Goal: Information Seeking & Learning: Learn about a topic

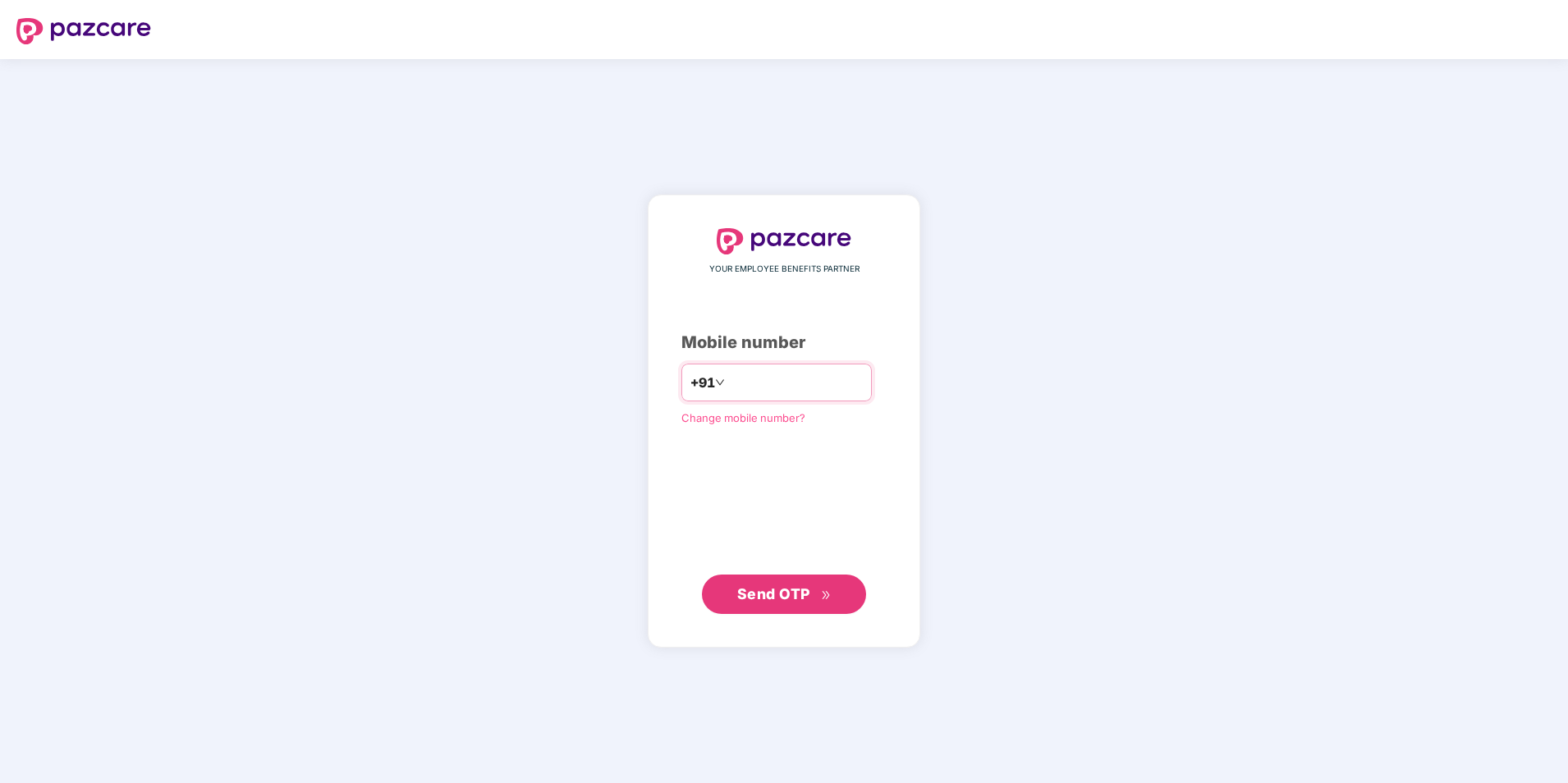
click at [739, 385] on input "number" at bounding box center [795, 383] width 135 height 26
click at [728, 385] on input "**********" at bounding box center [795, 383] width 135 height 26
type input "**********"
click at [751, 596] on span "Send OTP" at bounding box center [774, 594] width 73 height 18
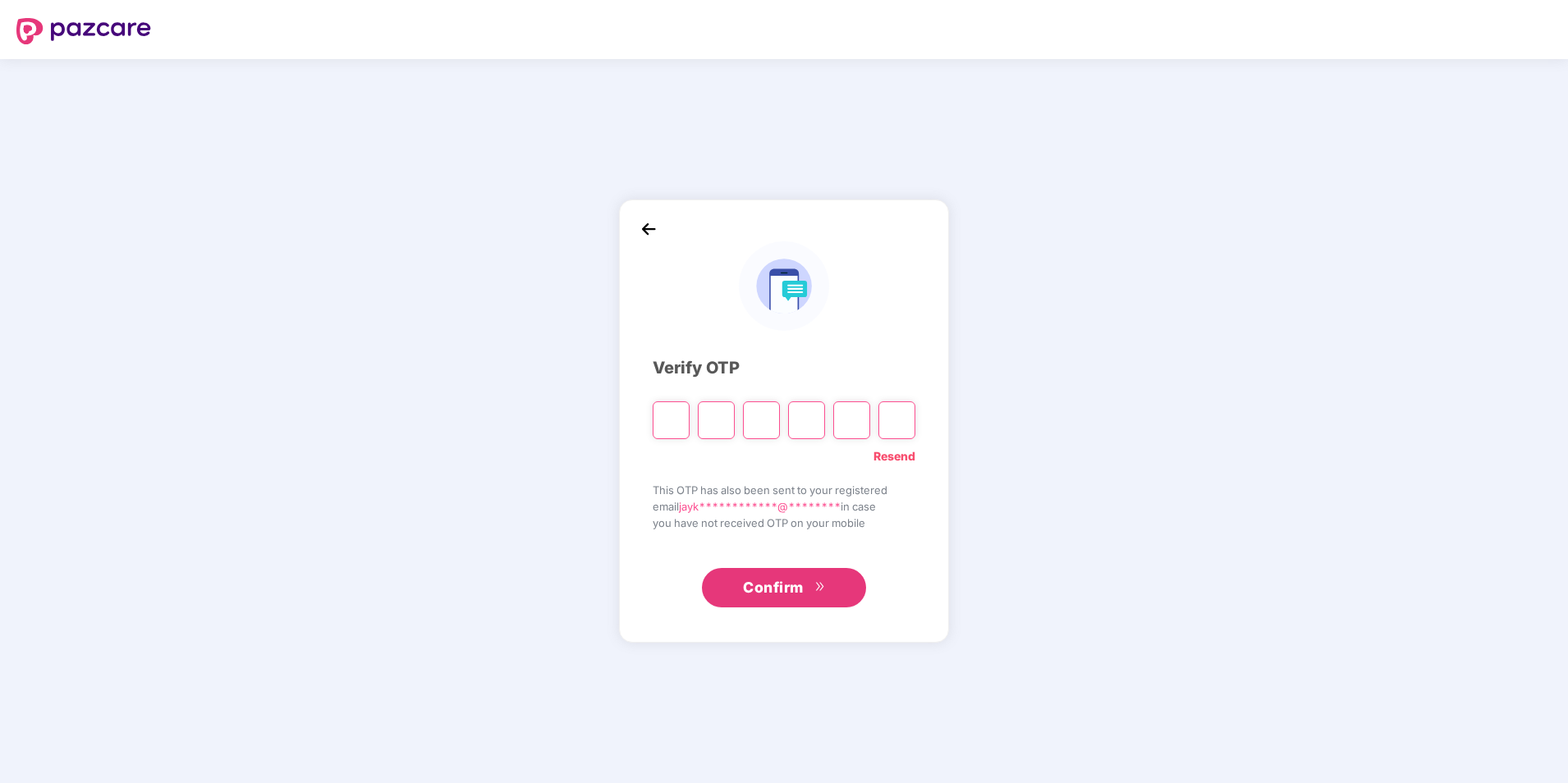
drag, startPoint x: 661, startPoint y: 428, endPoint x: 670, endPoint y: 428, distance: 9.0
click at [661, 428] on input "Please enter verification code. Digit 1" at bounding box center [672, 420] width 37 height 38
type input "*"
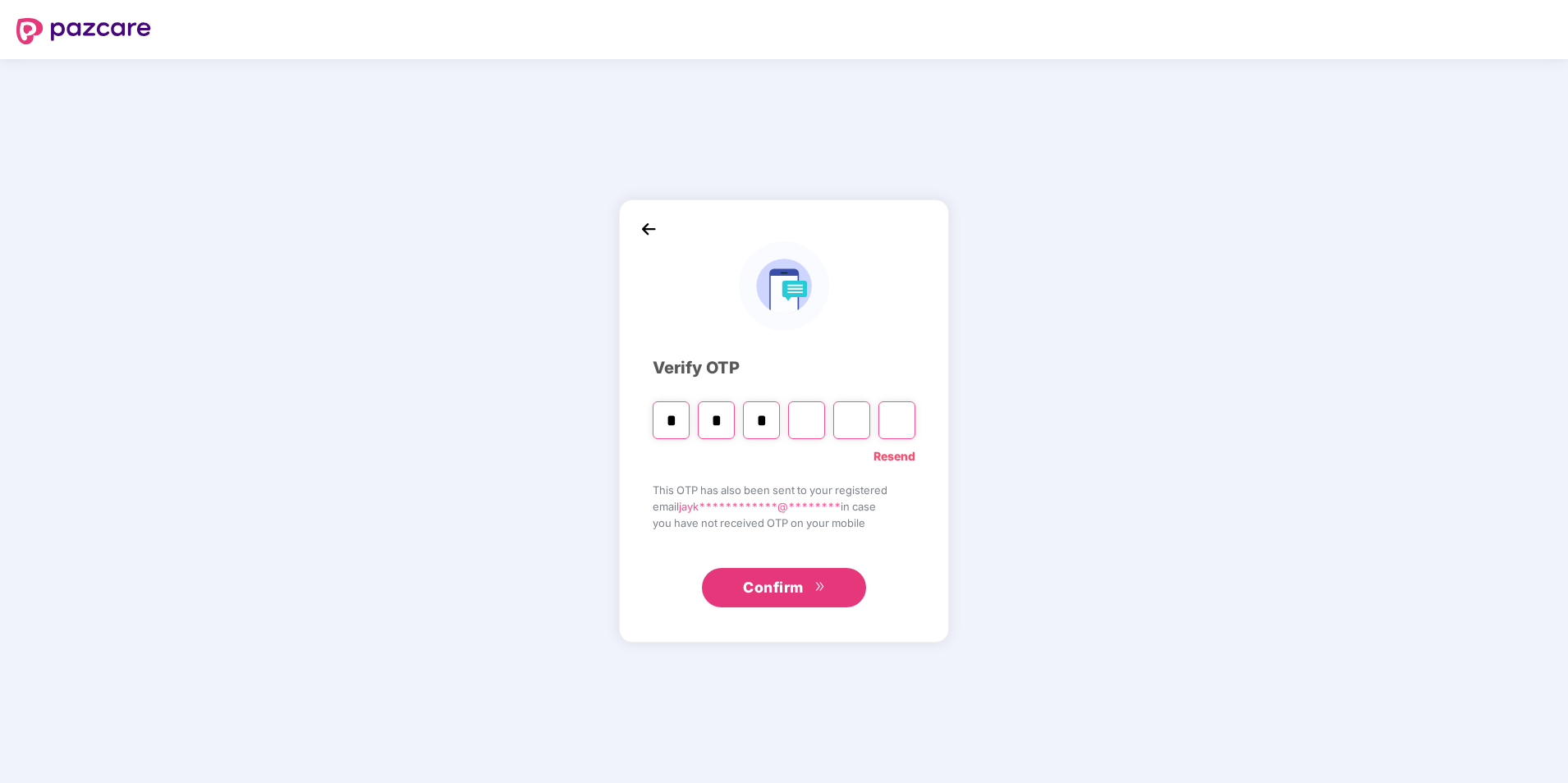
type input "*"
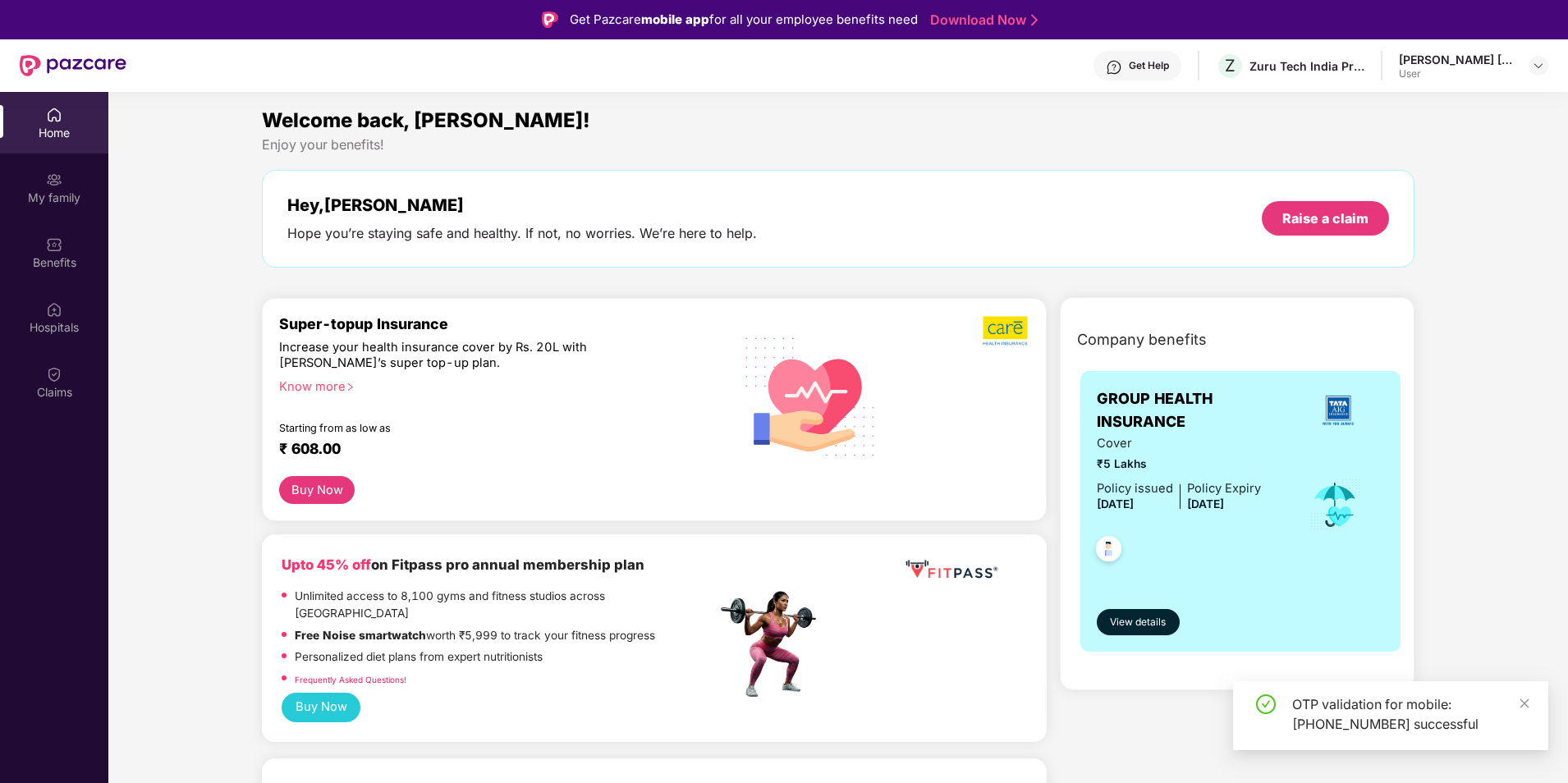
drag, startPoint x: 1526, startPoint y: 707, endPoint x: 1503, endPoint y: 703, distance: 23.3
click at [1526, 707] on icon "close" at bounding box center [1524, 703] width 11 height 11
click at [1156, 617] on span "View details" at bounding box center [1138, 622] width 56 height 16
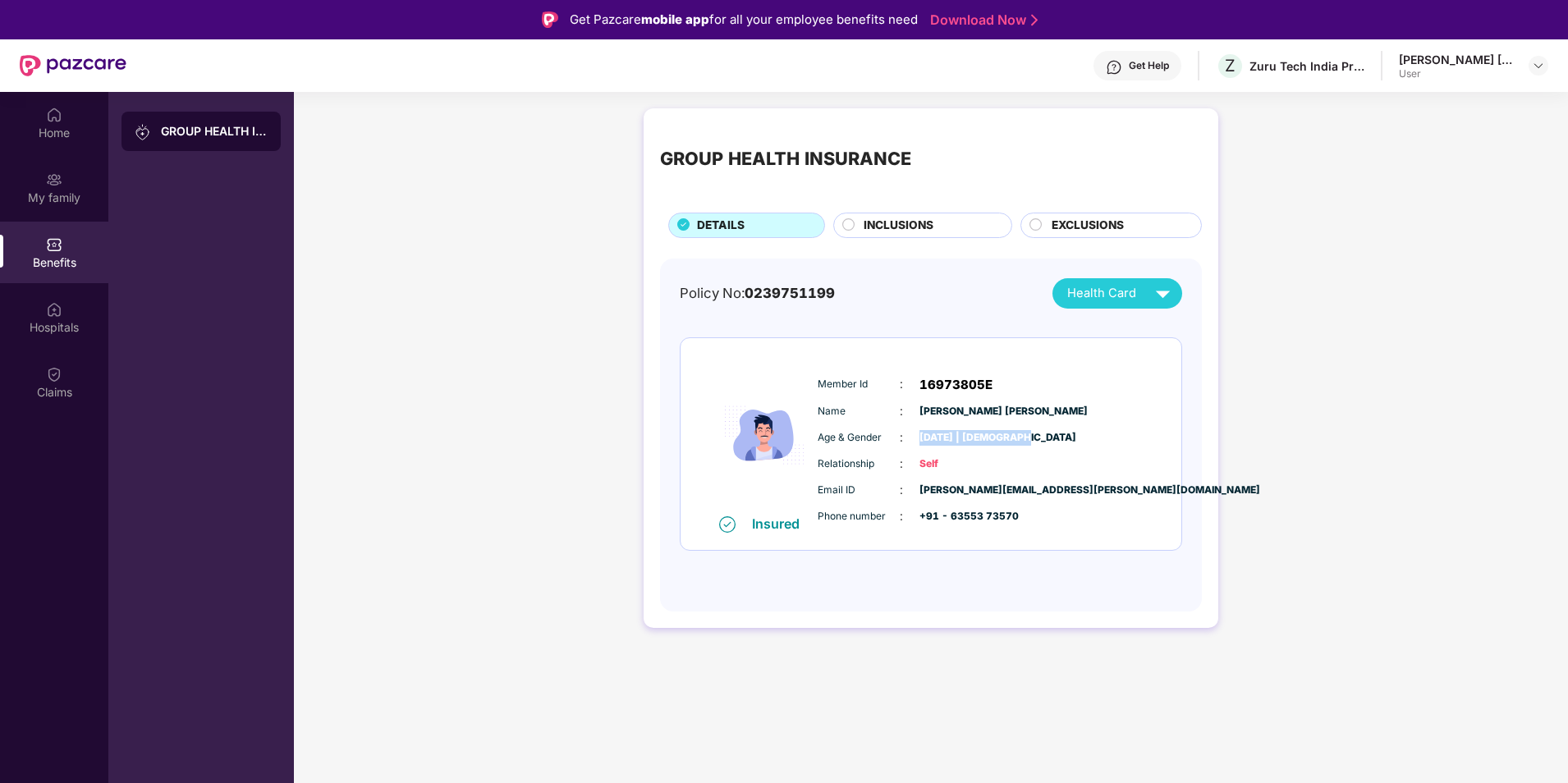
drag, startPoint x: 922, startPoint y: 434, endPoint x: 1015, endPoint y: 442, distance: 93.3
click at [1001, 442] on span "[DATE] | [DEMOGRAPHIC_DATA]" at bounding box center [960, 437] width 82 height 16
drag, startPoint x: 1015, startPoint y: 442, endPoint x: 951, endPoint y: 470, distance: 69.9
click at [963, 470] on span "Self" at bounding box center [960, 463] width 82 height 16
drag, startPoint x: 932, startPoint y: 490, endPoint x: 1010, endPoint y: 489, distance: 78.0
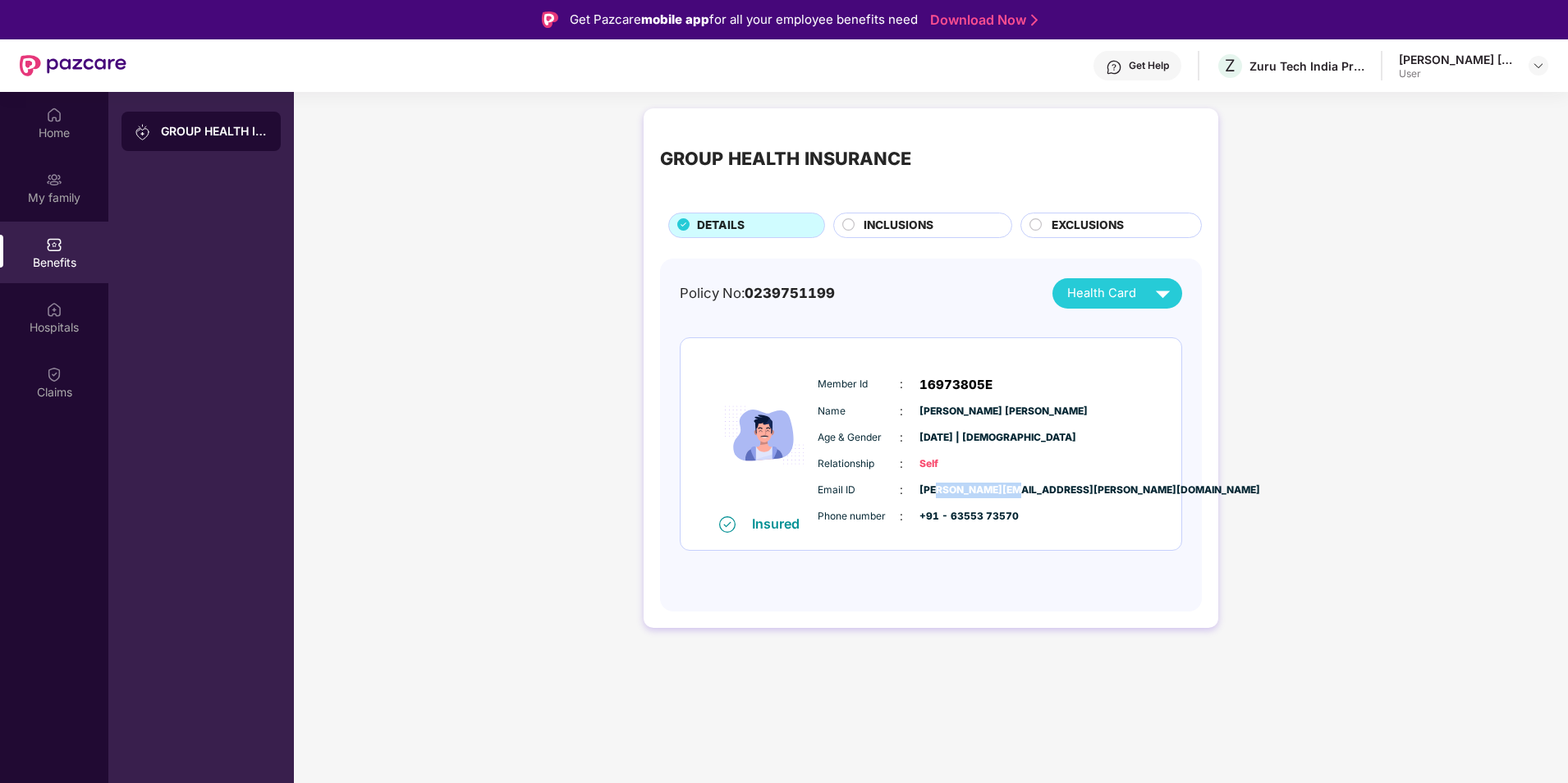
click at [1001, 489] on span "[PERSON_NAME][EMAIL_ADDRESS][PERSON_NAME][DOMAIN_NAME]" at bounding box center [960, 490] width 82 height 16
drag, startPoint x: 1010, startPoint y: 489, endPoint x: 1184, endPoint y: 499, distance: 174.3
click at [1184, 499] on div "Policy No: 0239751199 Health Card Insured Member Id : 16973805E Name : [PERSON_…" at bounding box center [931, 435] width 542 height 354
drag, startPoint x: 963, startPoint y: 515, endPoint x: 1014, endPoint y: 516, distance: 51.0
click at [1001, 516] on span "+91 - 63553 73570" at bounding box center [960, 516] width 82 height 16
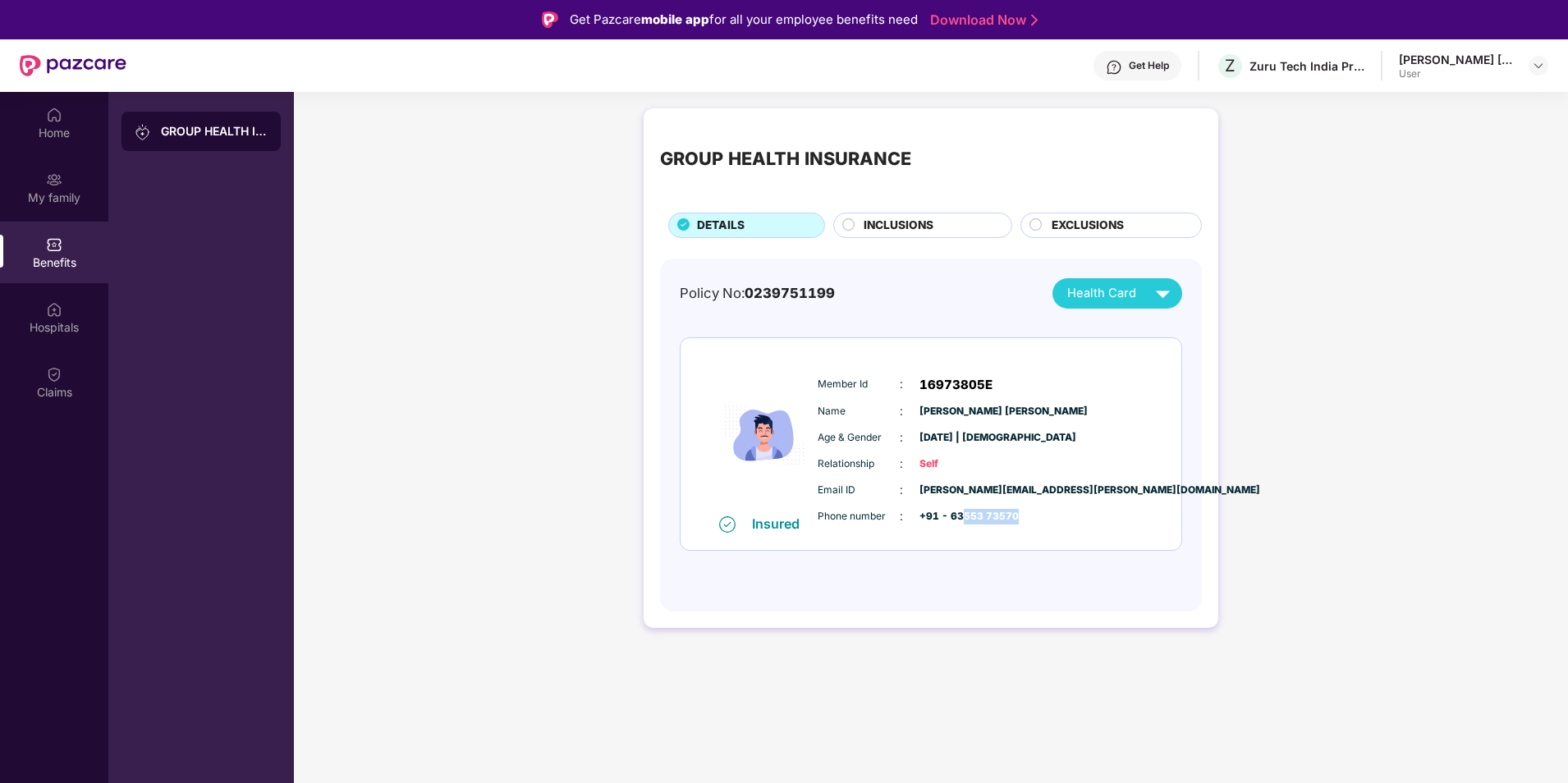
drag, startPoint x: 1014, startPoint y: 516, endPoint x: 1264, endPoint y: 561, distance: 254.0
click at [1264, 561] on div "GROUP HEALTH INSURANCE DETAILS INCLUSIONS EXCLUSIONS Policy No: 0239751199 Heal…" at bounding box center [931, 376] width 1274 height 553
click at [1071, 294] on span "Health Card" at bounding box center [1102, 294] width 69 height 19
click at [1090, 333] on div "[PERSON_NAME] [PERSON_NAME]" at bounding box center [1135, 330] width 204 height 18
click at [961, 228] on div "INCLUSIONS" at bounding box center [929, 227] width 148 height 20
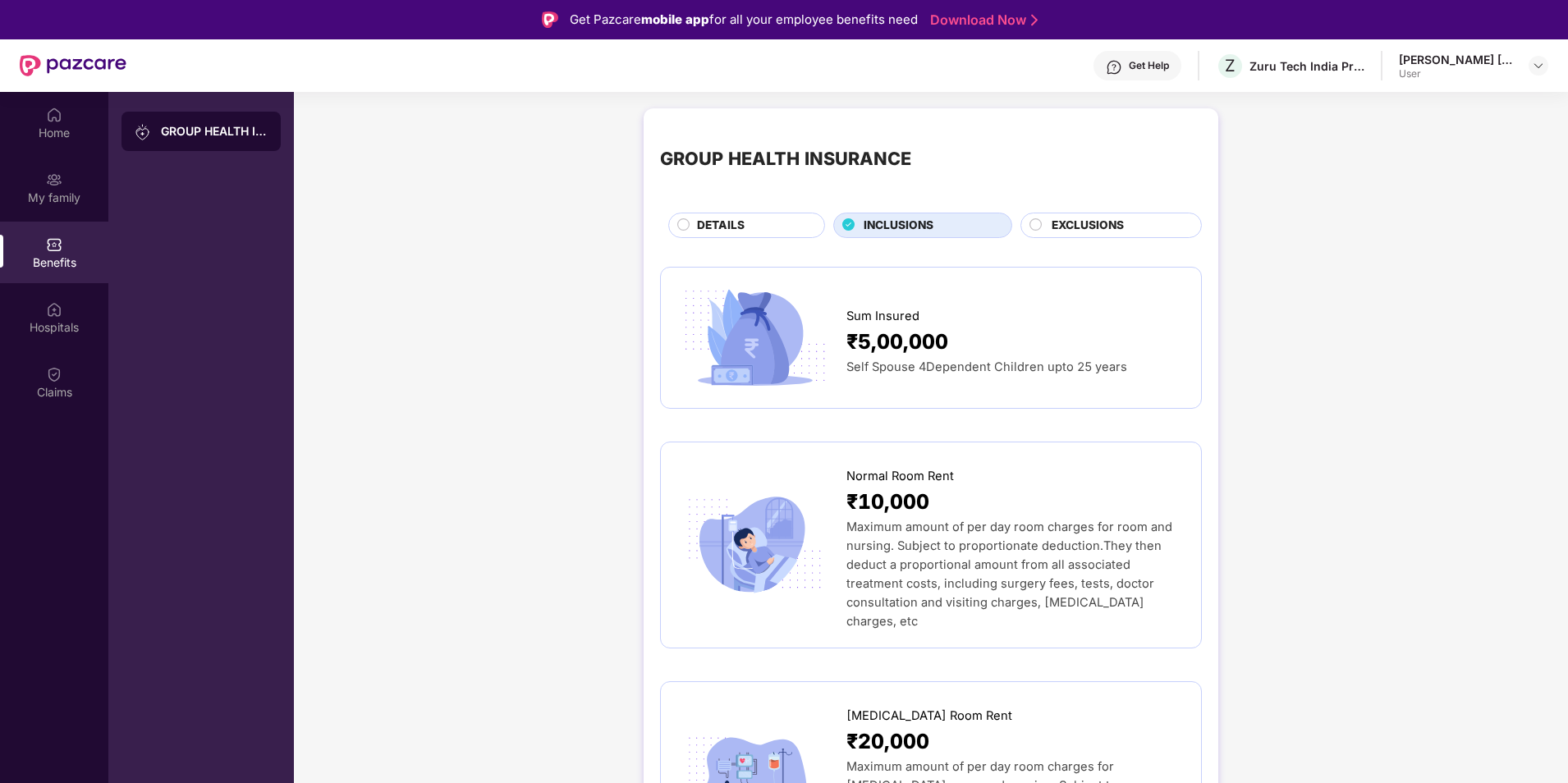
click at [1089, 234] on span "EXCLUSIONS" at bounding box center [1088, 225] width 72 height 18
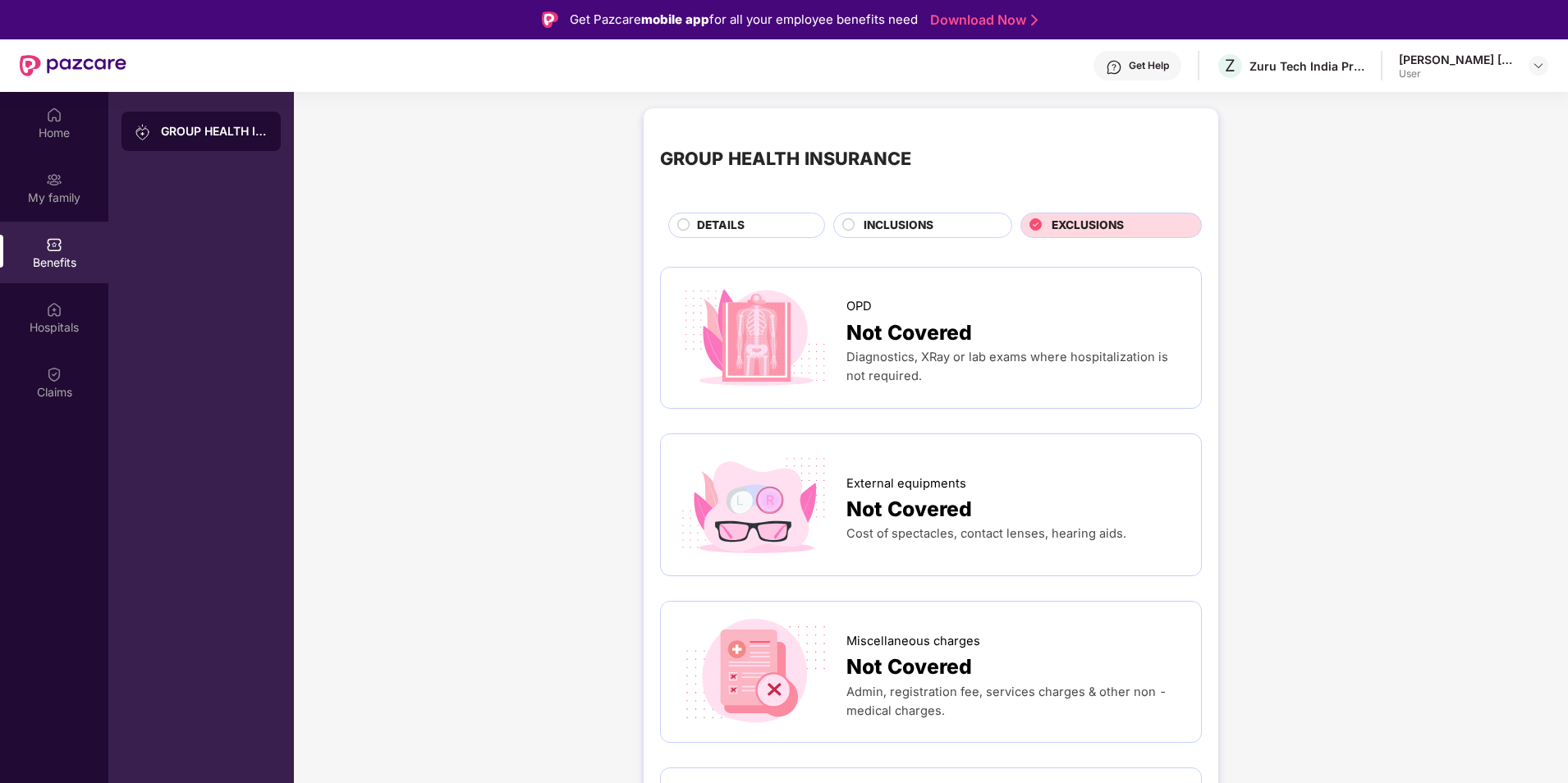
click at [775, 224] on div "DETAILS" at bounding box center [752, 227] width 127 height 20
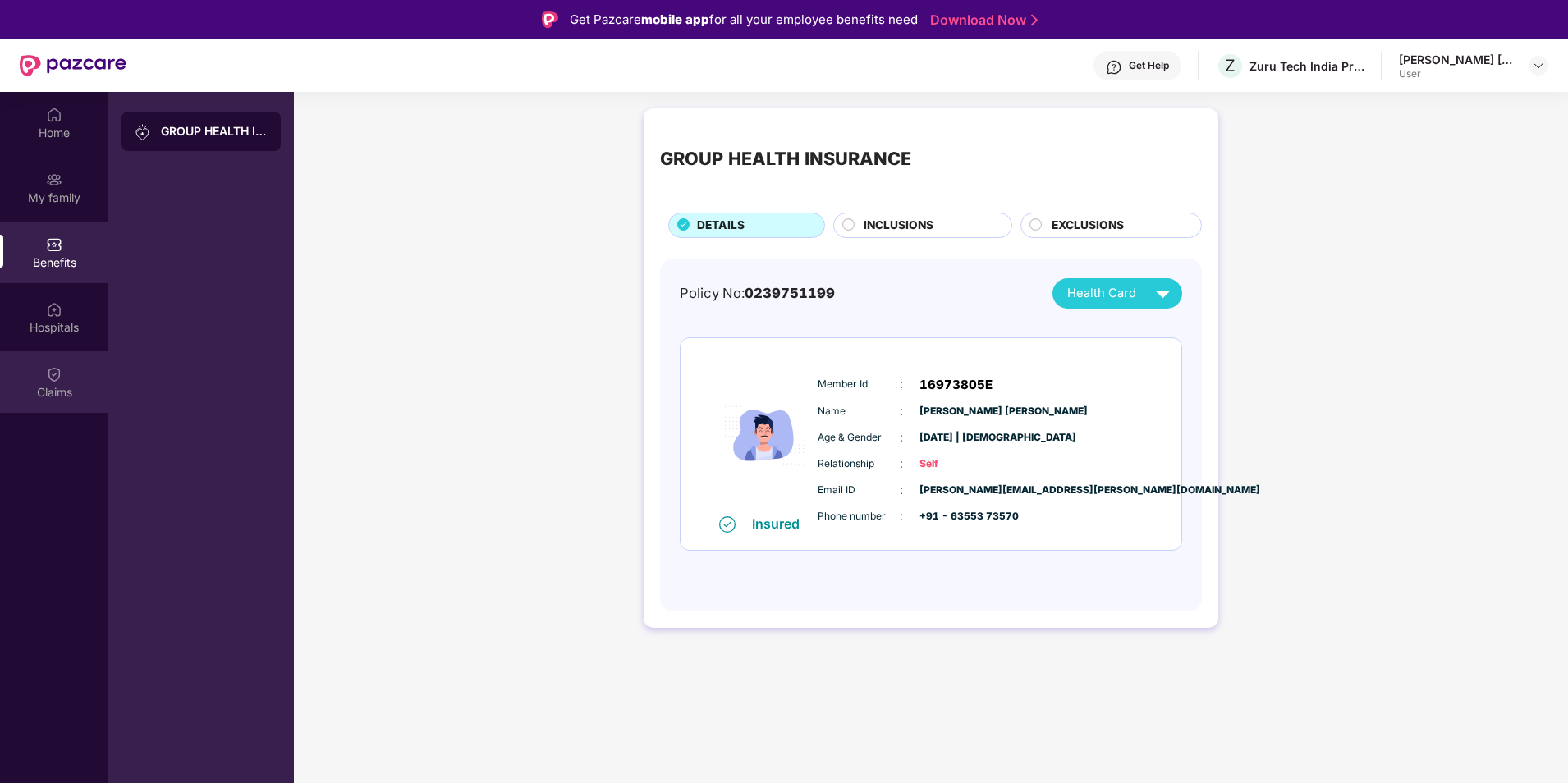
click at [35, 386] on div "Claims" at bounding box center [54, 393] width 109 height 17
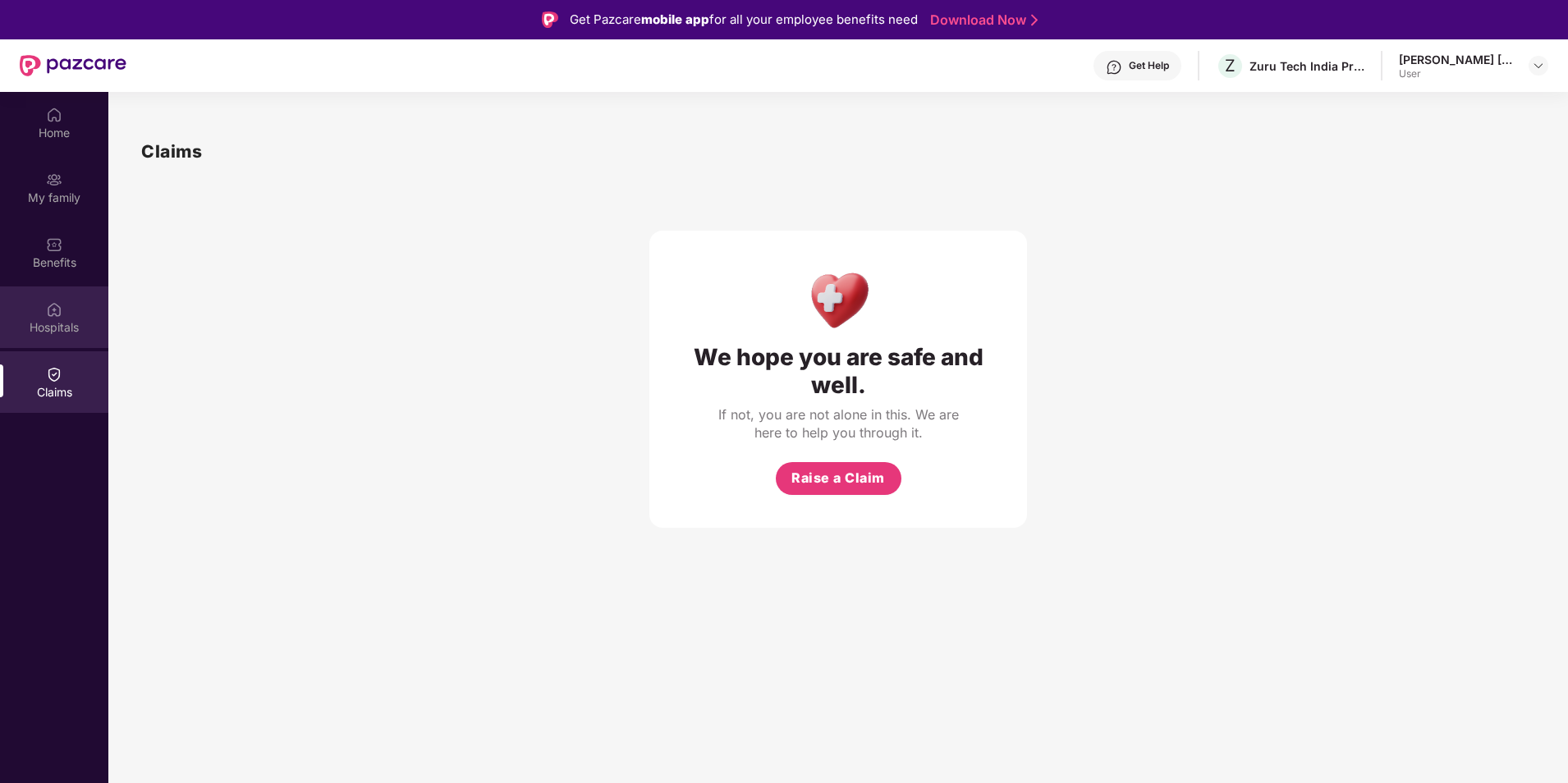
click at [71, 321] on div "Hospitals" at bounding box center [54, 328] width 109 height 17
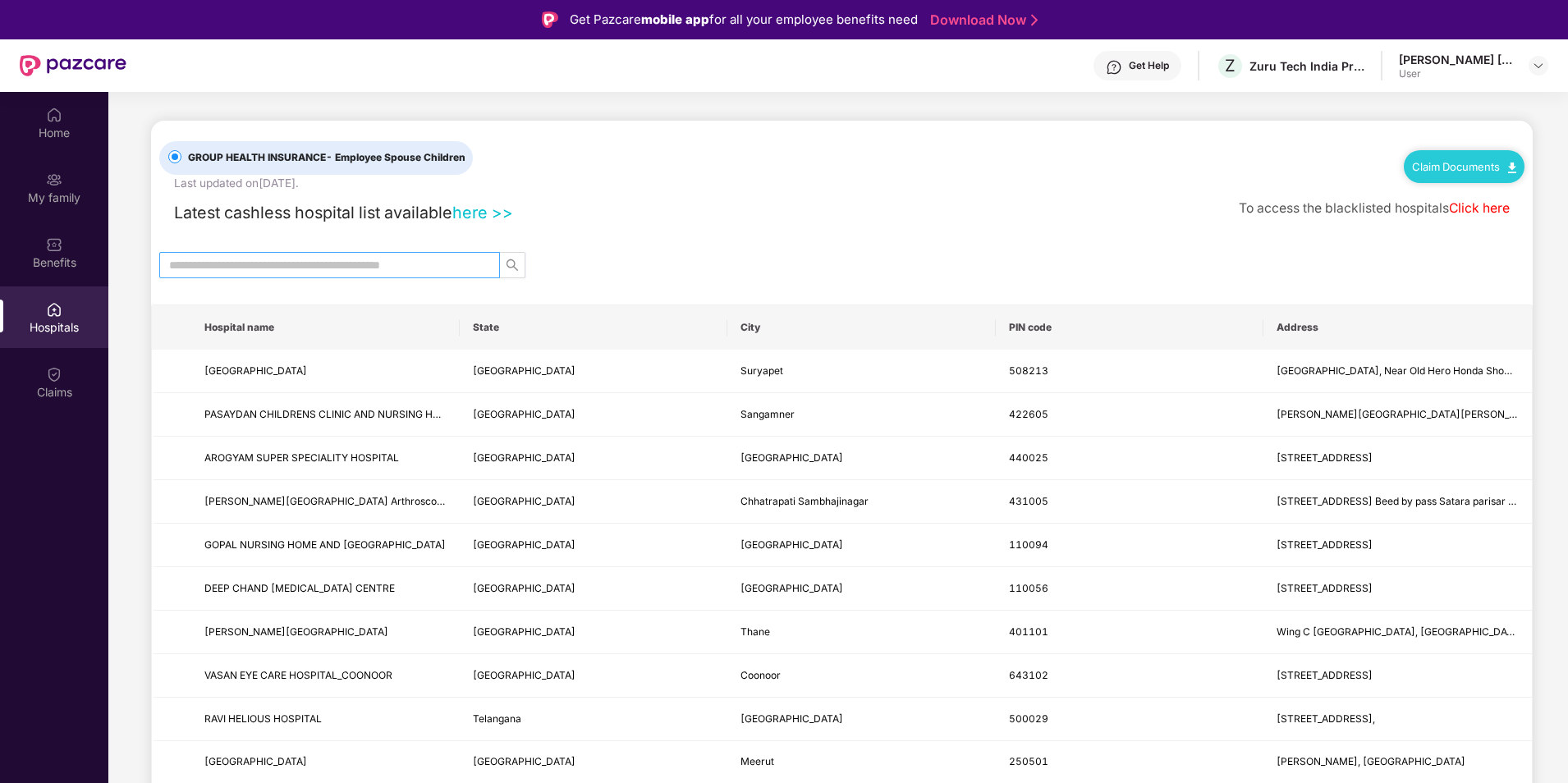
click at [333, 263] on input "text" at bounding box center [322, 265] width 307 height 18
type input "******"
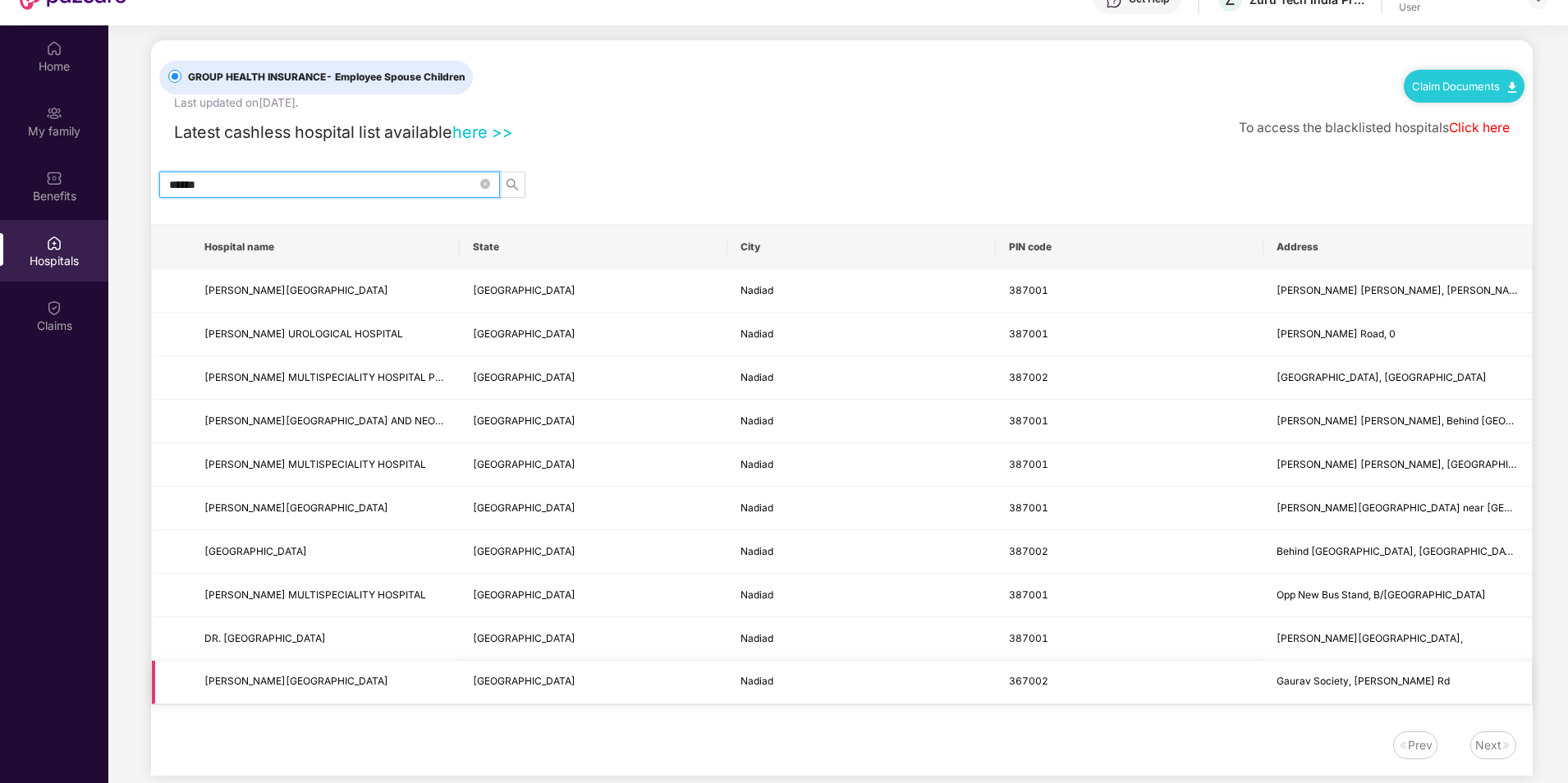
scroll to position [92, 0]
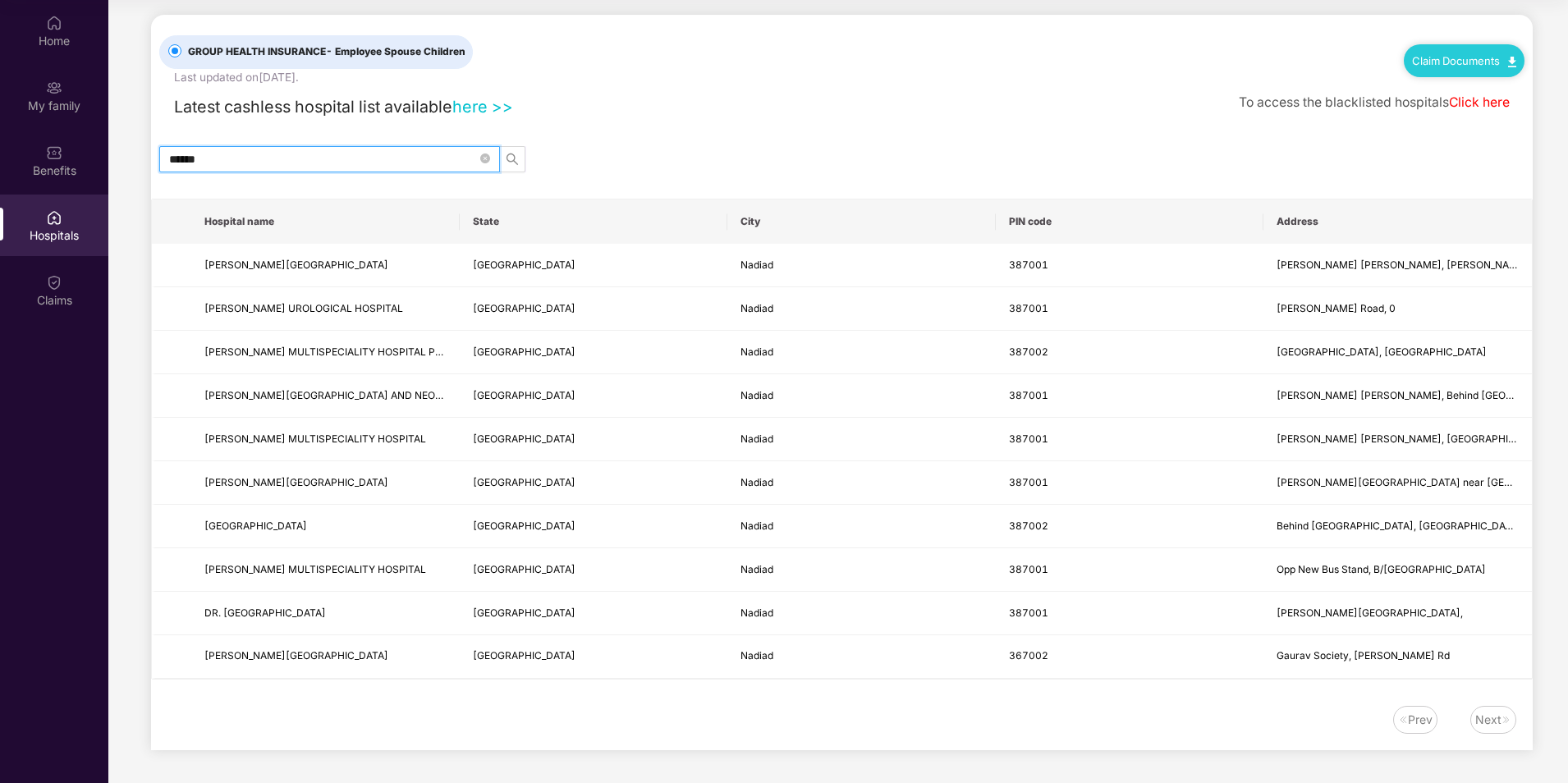
click at [1475, 727] on div "Next" at bounding box center [1488, 719] width 26 height 18
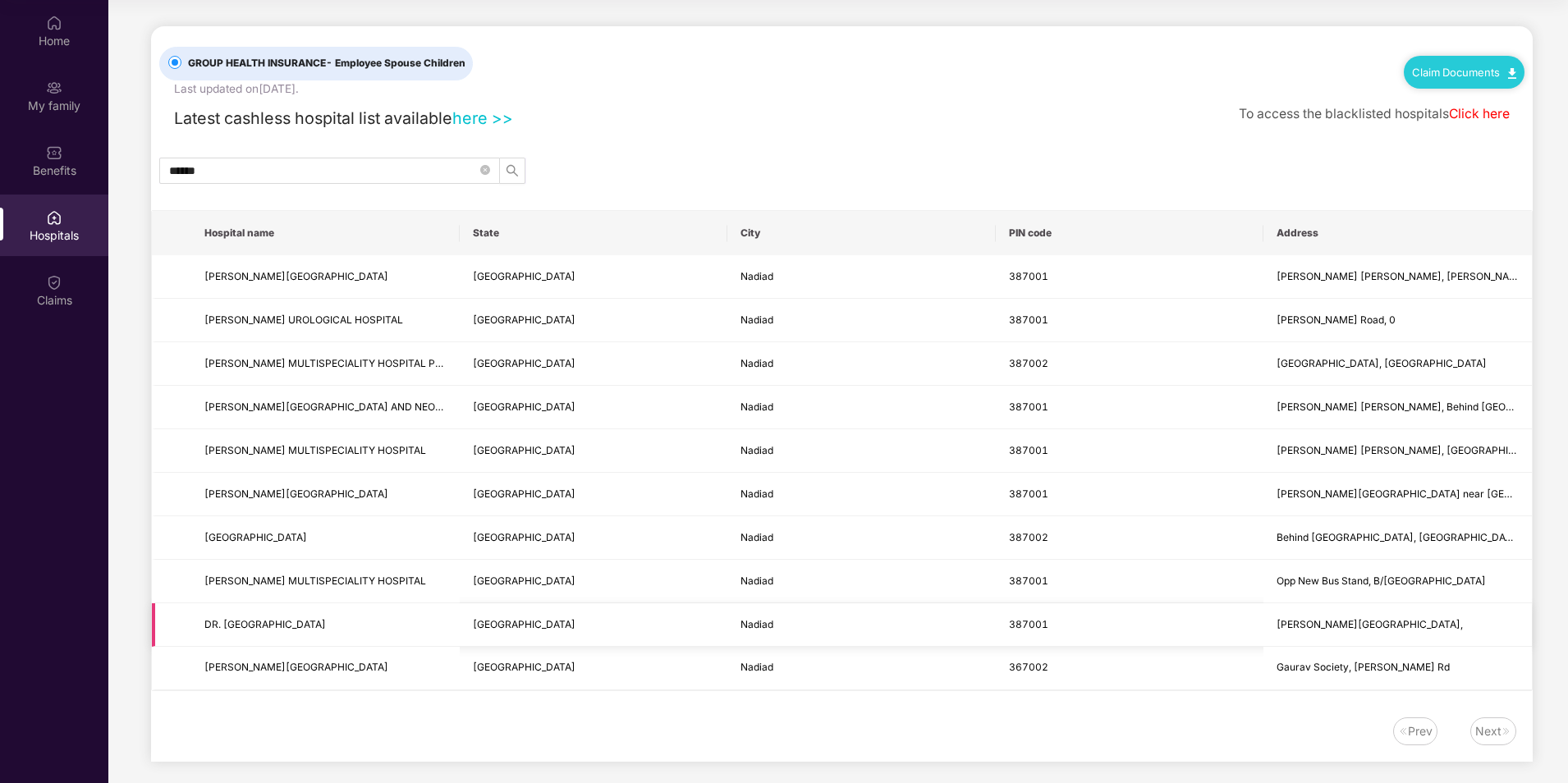
scroll to position [0, 0]
click at [1469, 121] on link "Click here" at bounding box center [1479, 116] width 60 height 16
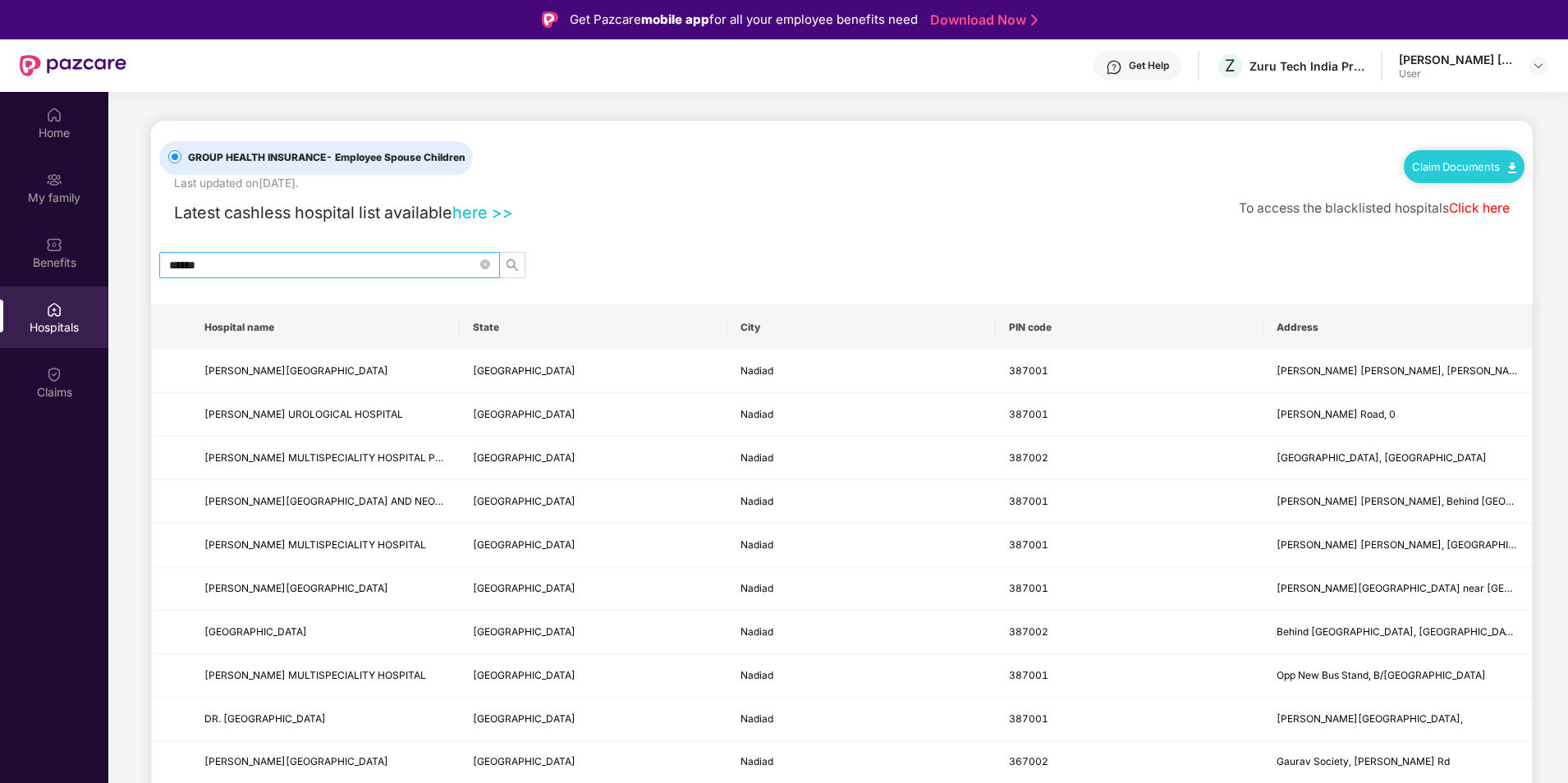
drag, startPoint x: 483, startPoint y: 261, endPoint x: 459, endPoint y: 268, distance: 25.0
click at [483, 261] on icon "close-circle" at bounding box center [485, 264] width 10 height 10
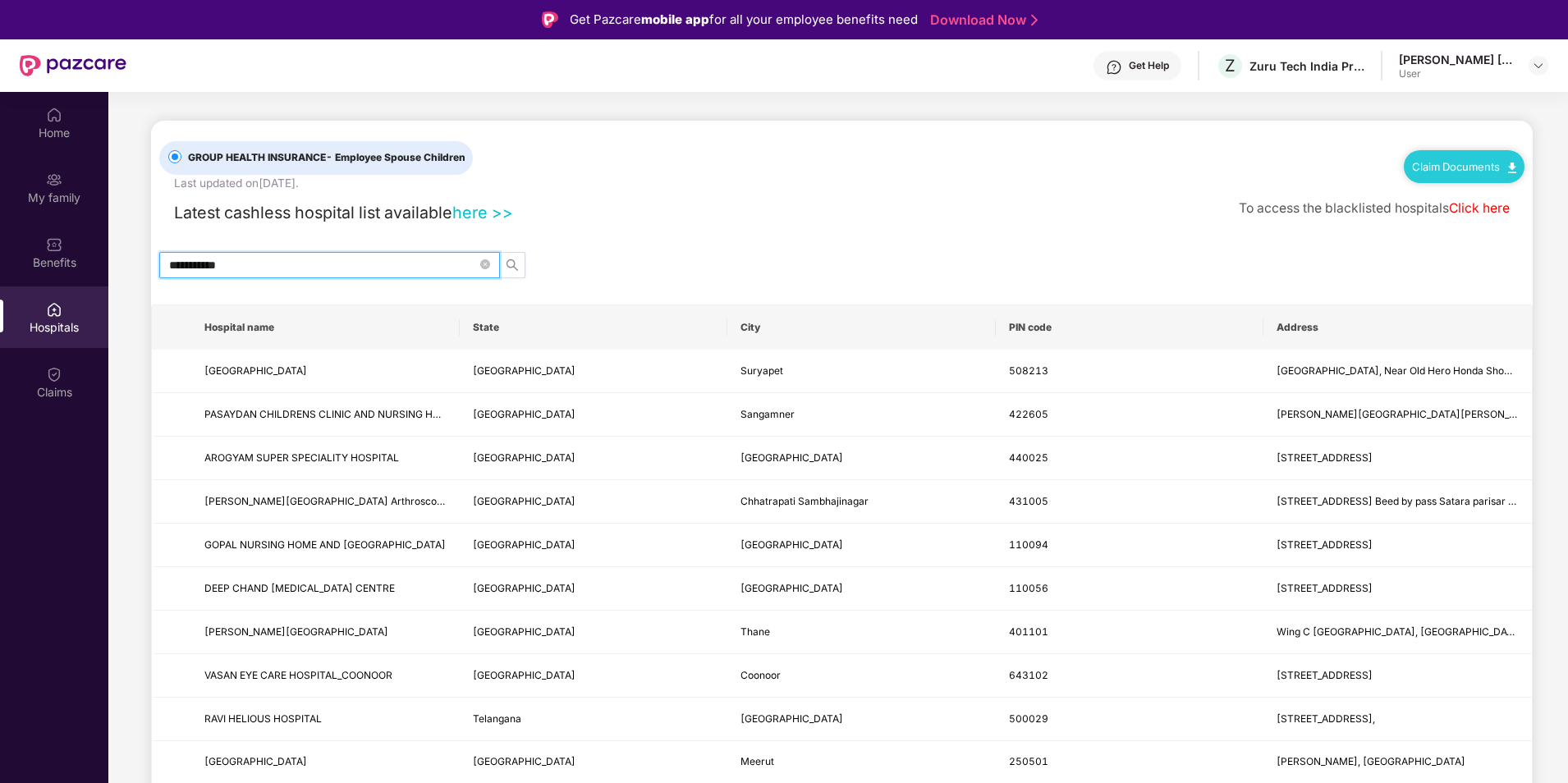
type input "**********"
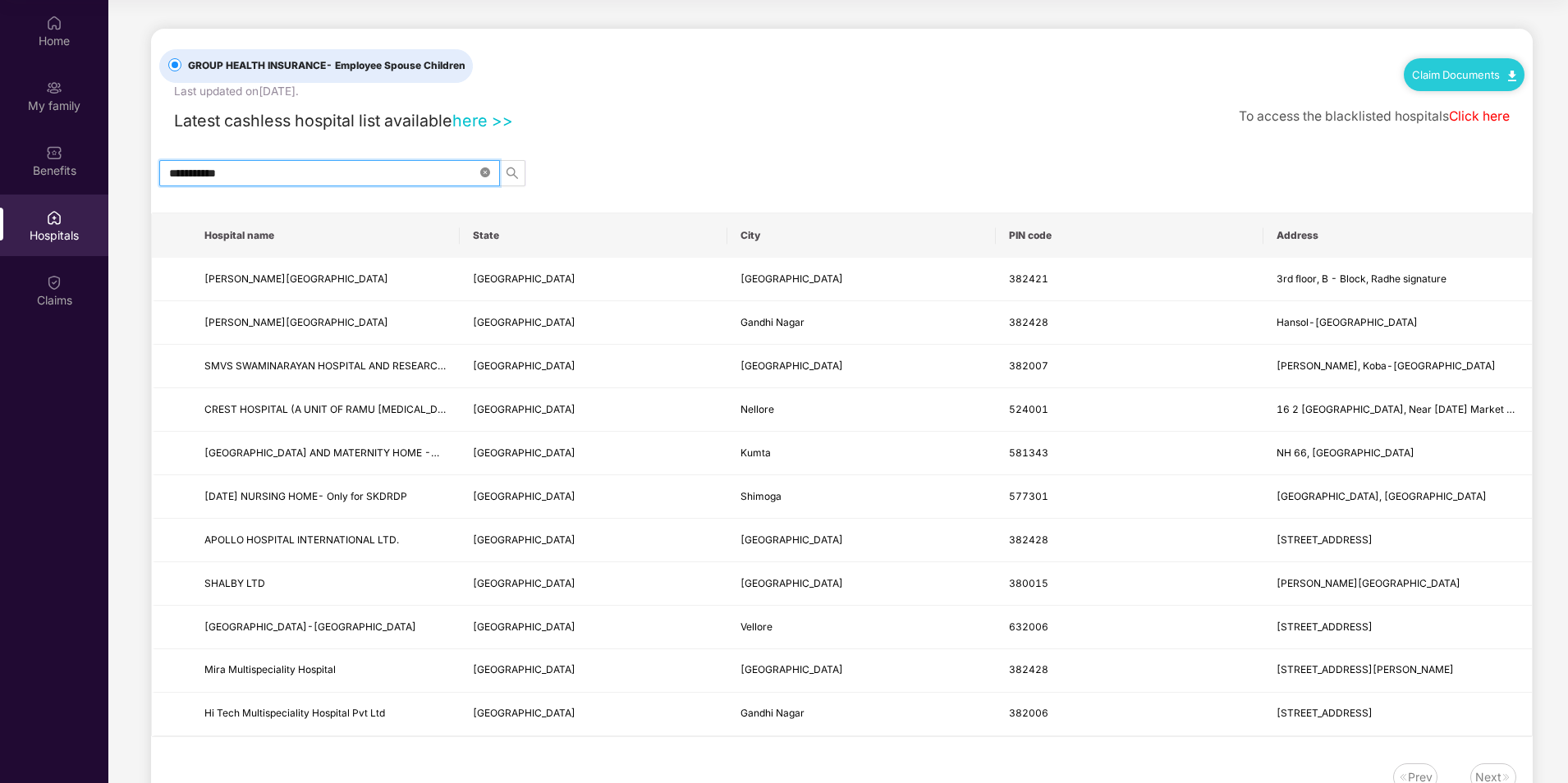
click at [486, 170] on icon "close-circle" at bounding box center [485, 172] width 10 height 10
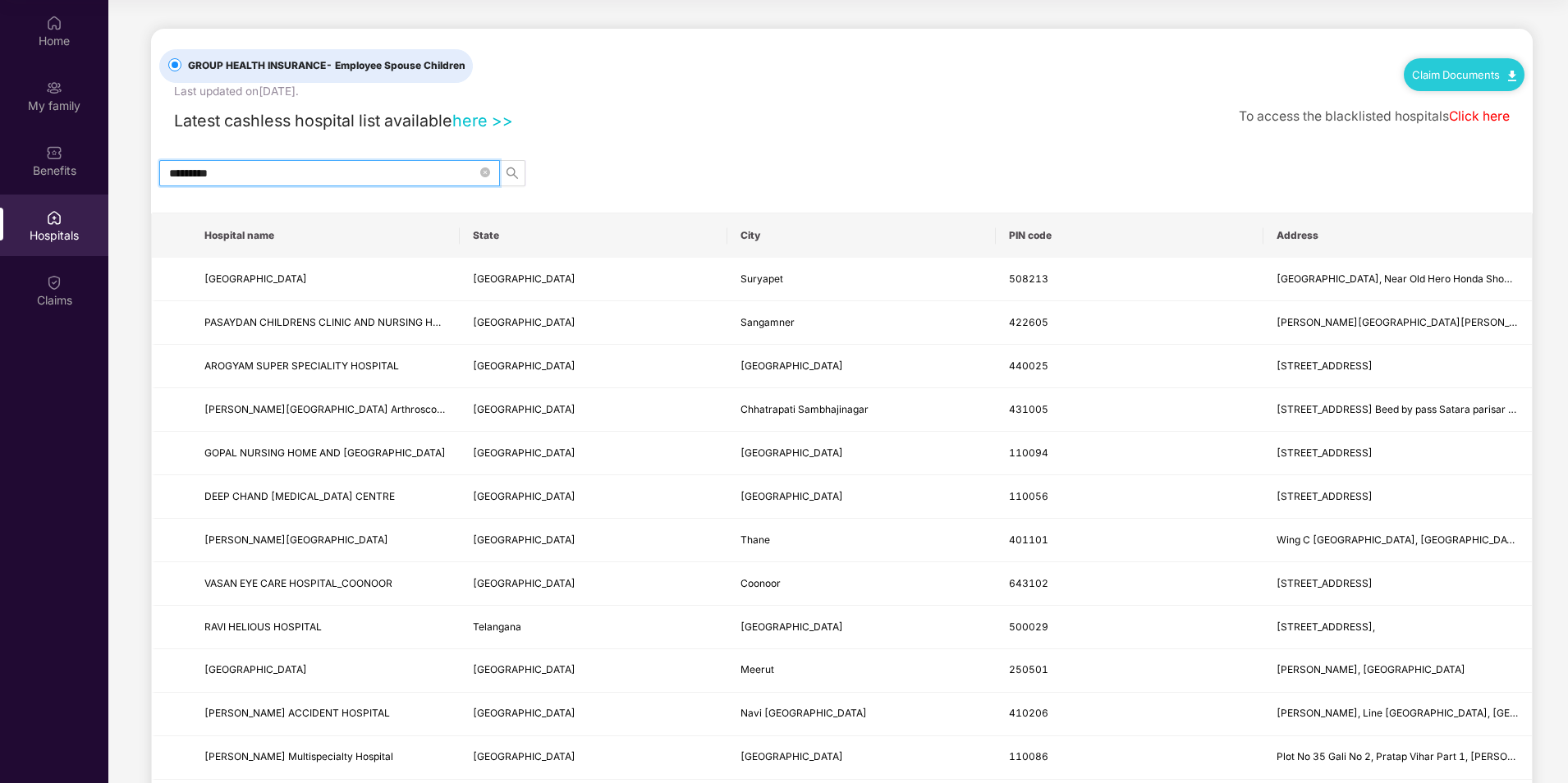
type input "*********"
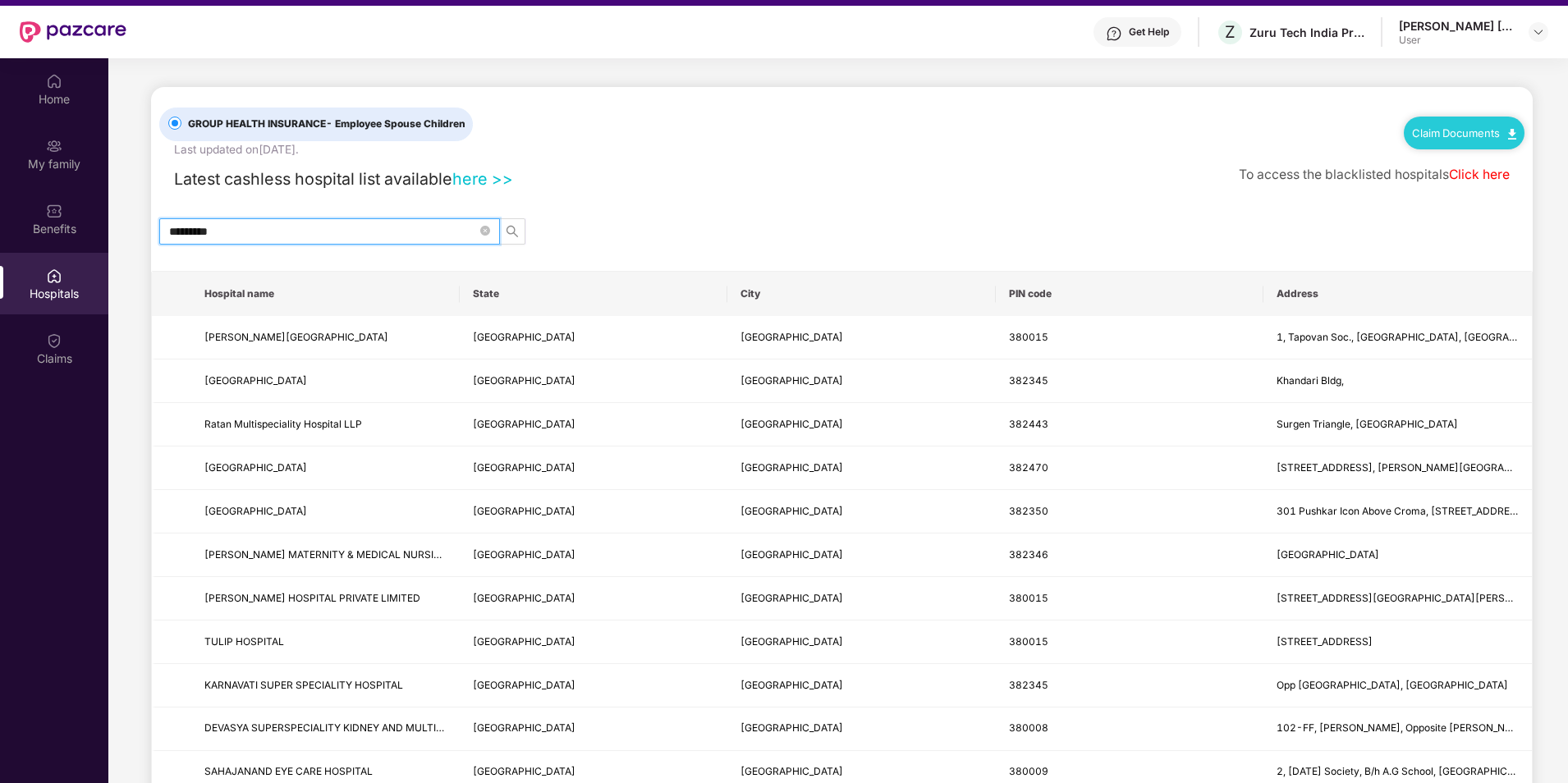
scroll to position [10, 0]
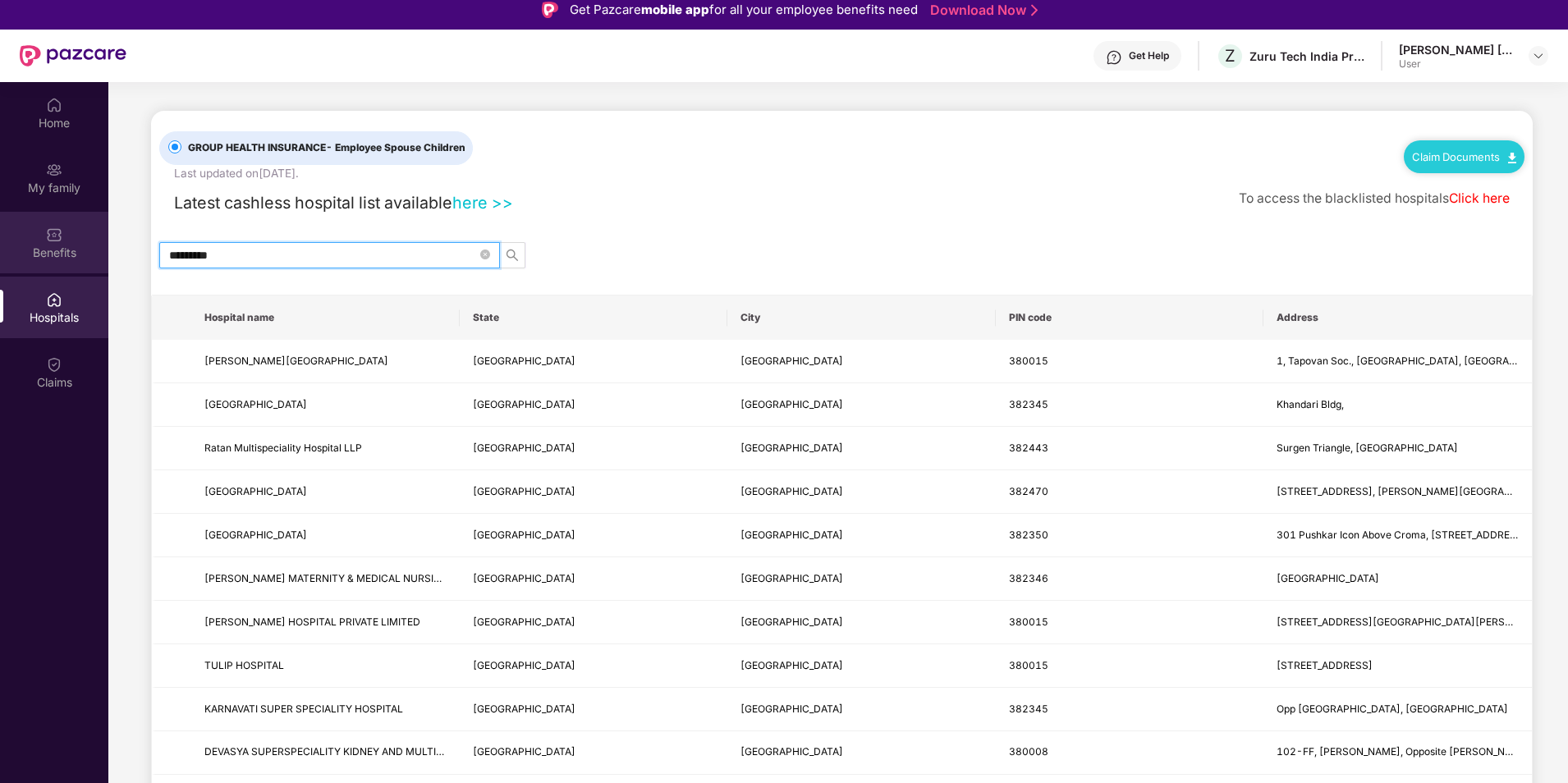
click at [56, 244] on div "Benefits" at bounding box center [54, 253] width 109 height 17
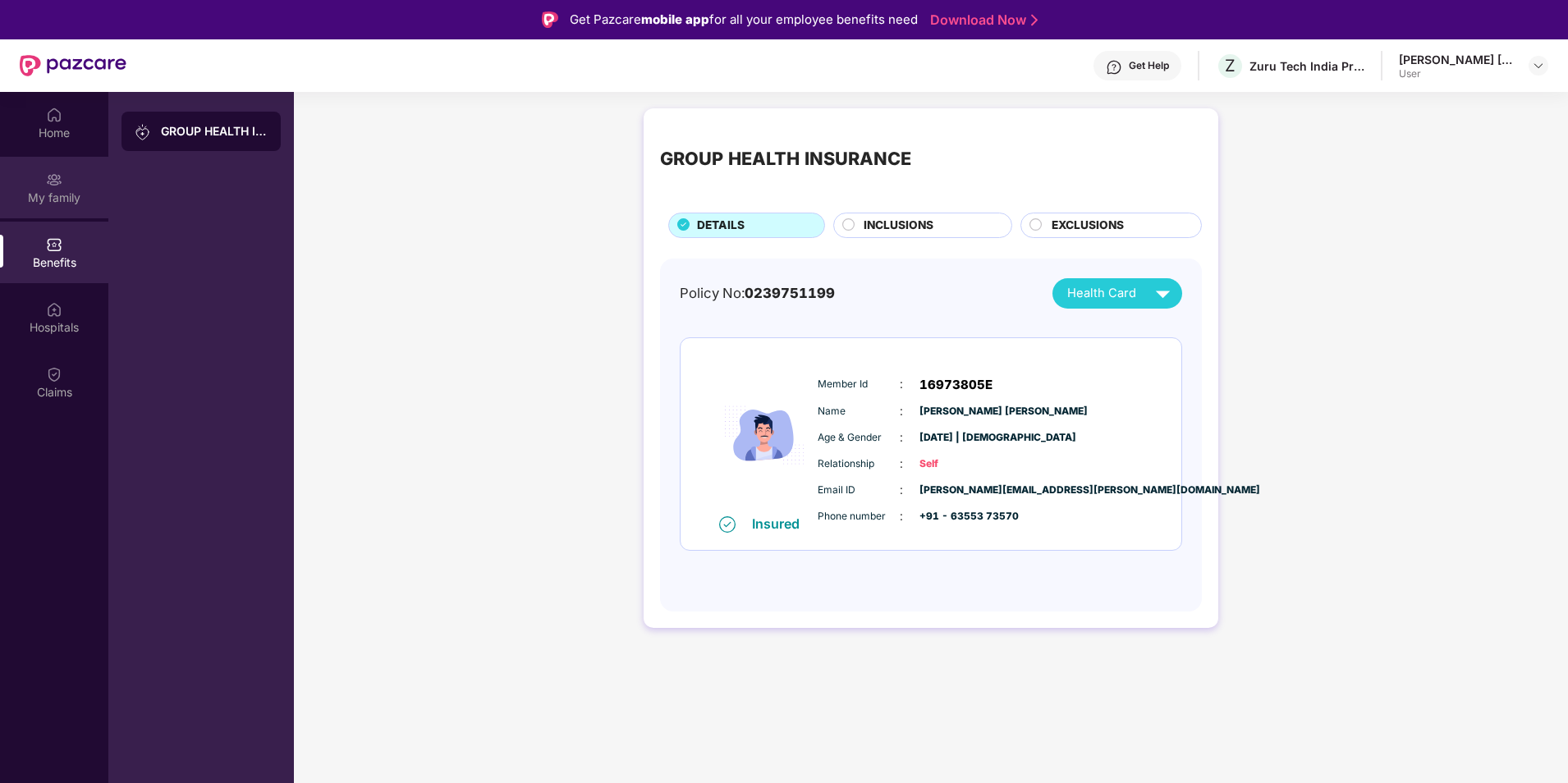
click at [72, 191] on div "My family" at bounding box center [54, 198] width 109 height 17
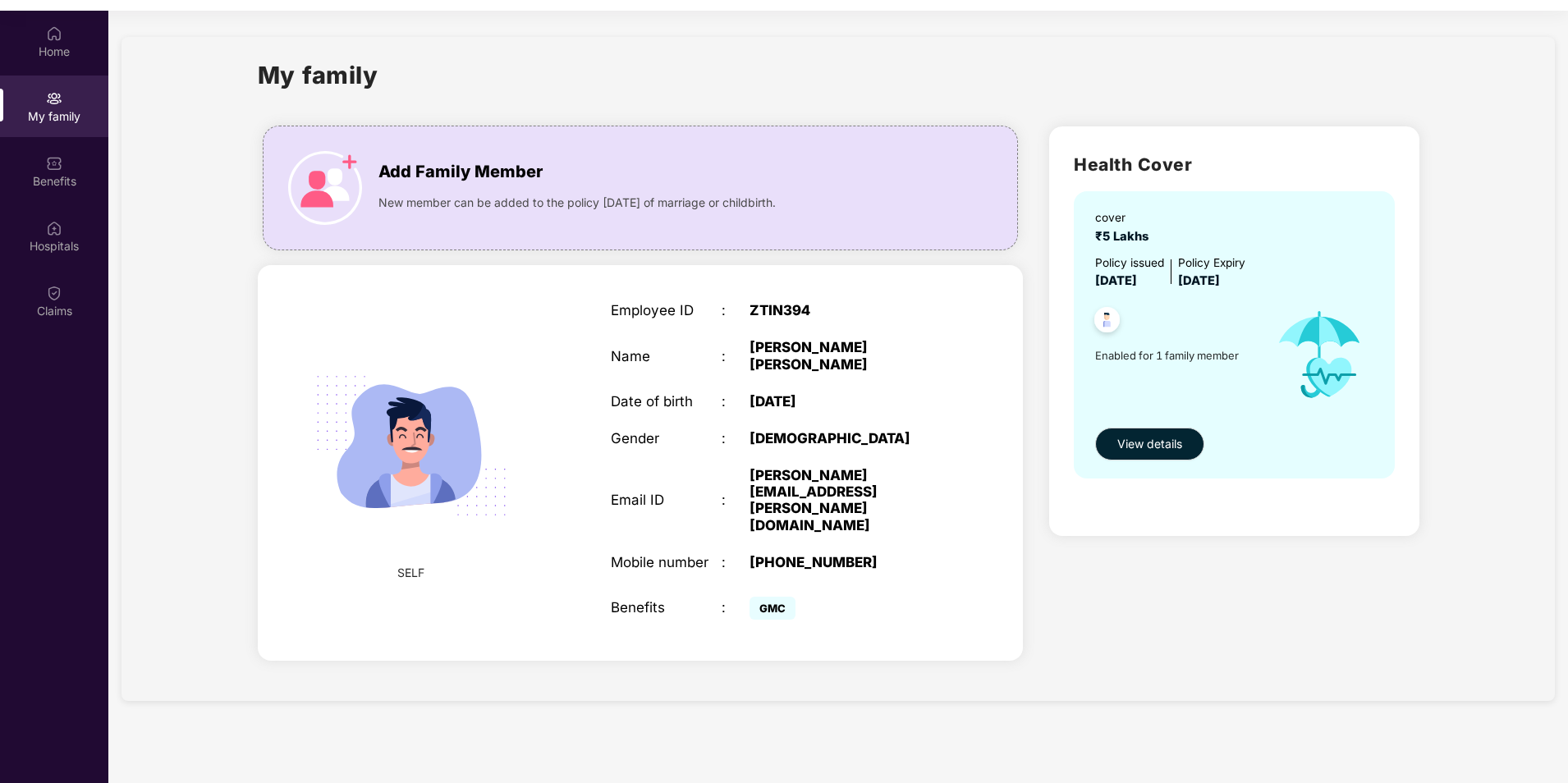
scroll to position [82, 0]
click at [1154, 439] on span "View details" at bounding box center [1150, 443] width 65 height 18
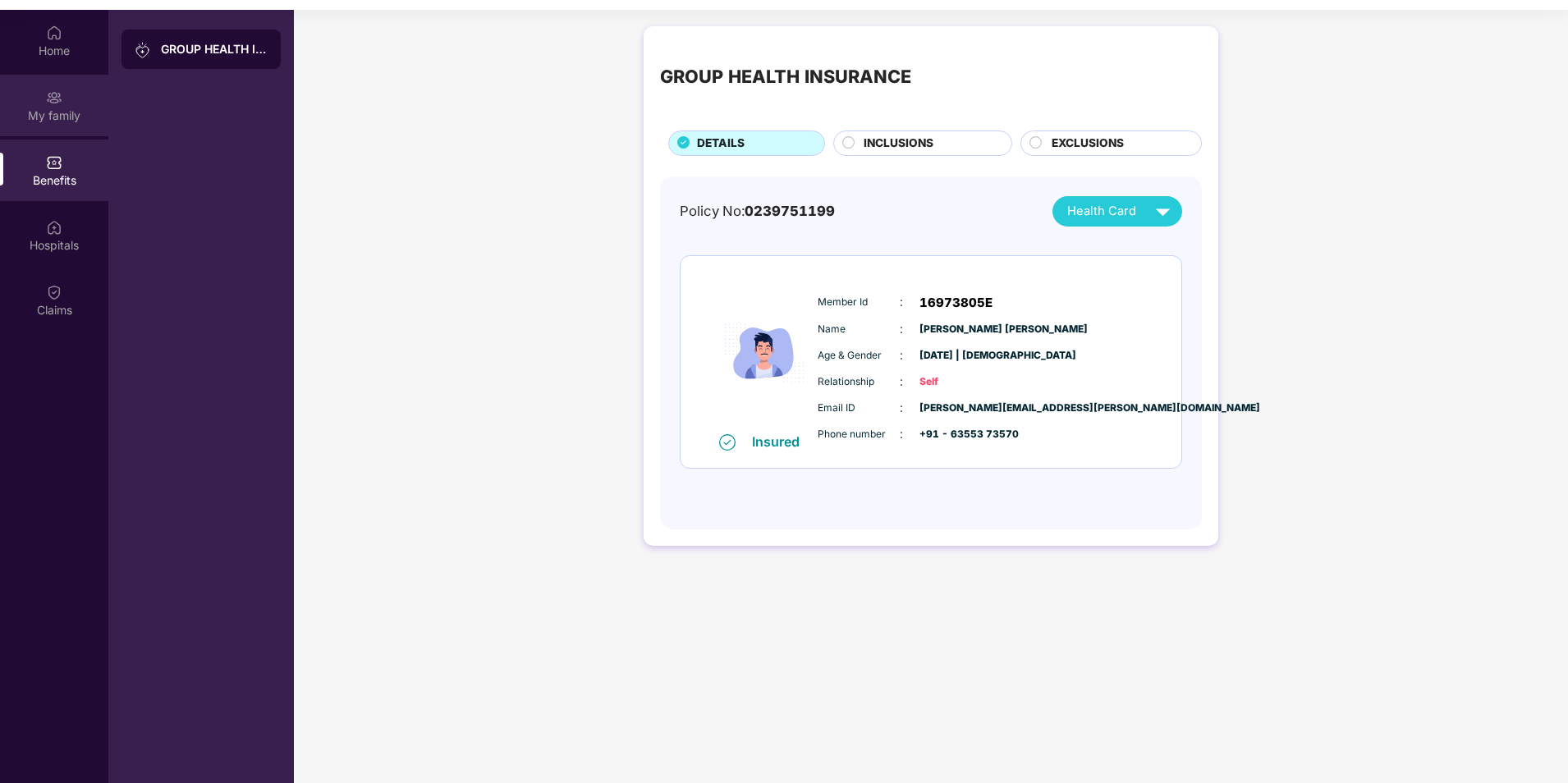
click at [77, 96] on div "My family" at bounding box center [54, 105] width 109 height 61
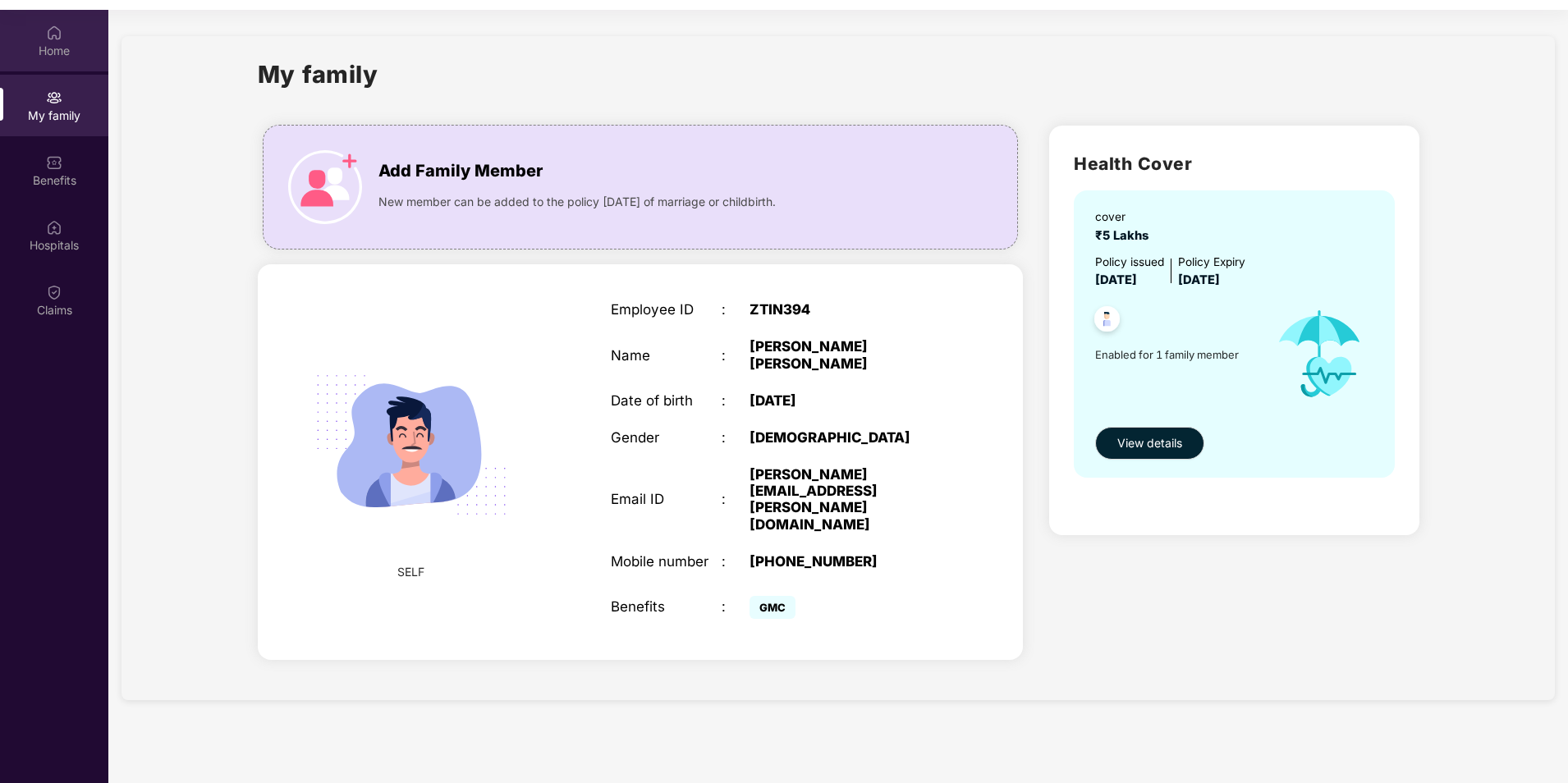
click at [57, 44] on div "Home" at bounding box center [54, 51] width 109 height 17
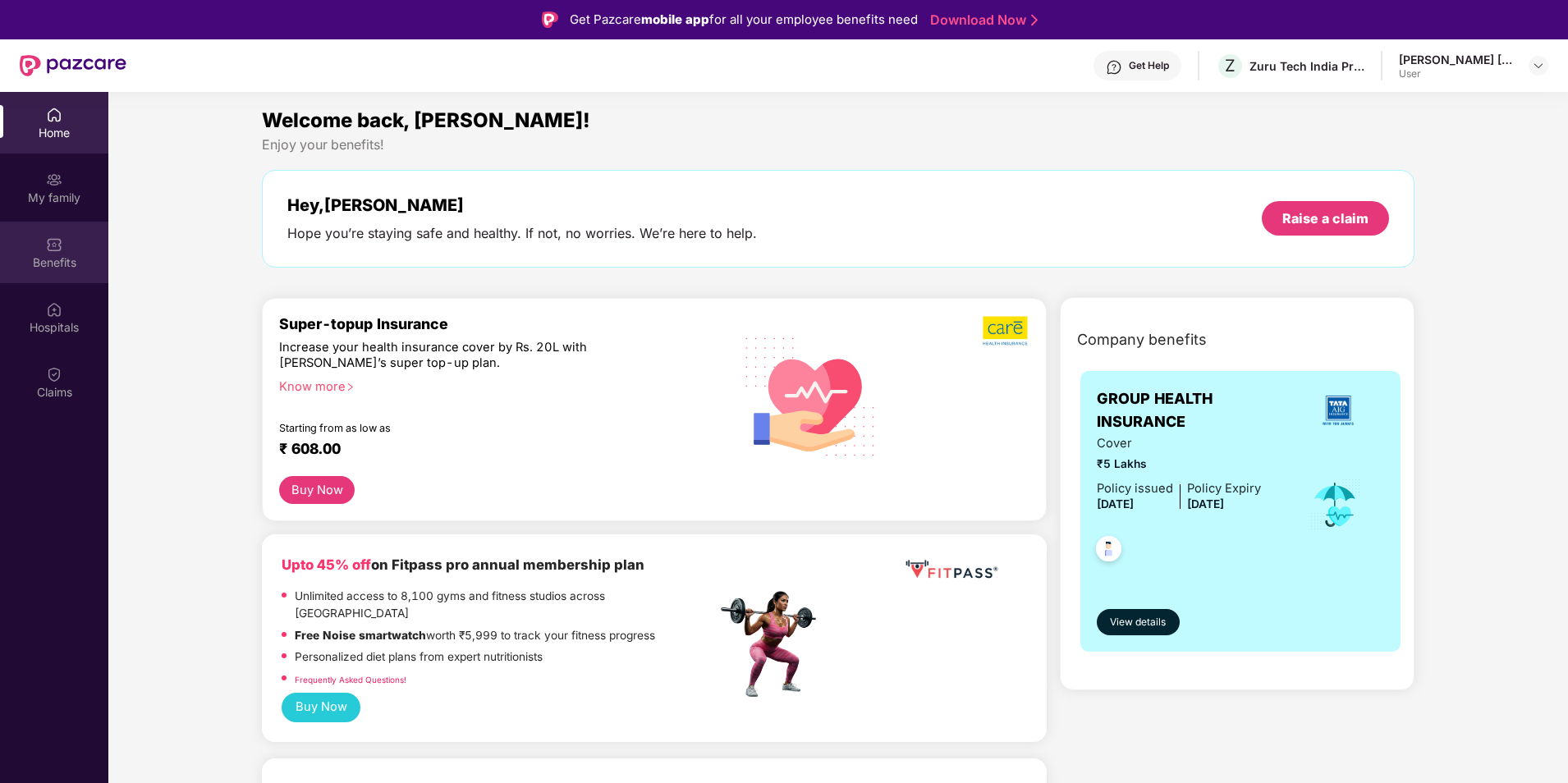
click at [59, 251] on img at bounding box center [54, 245] width 17 height 17
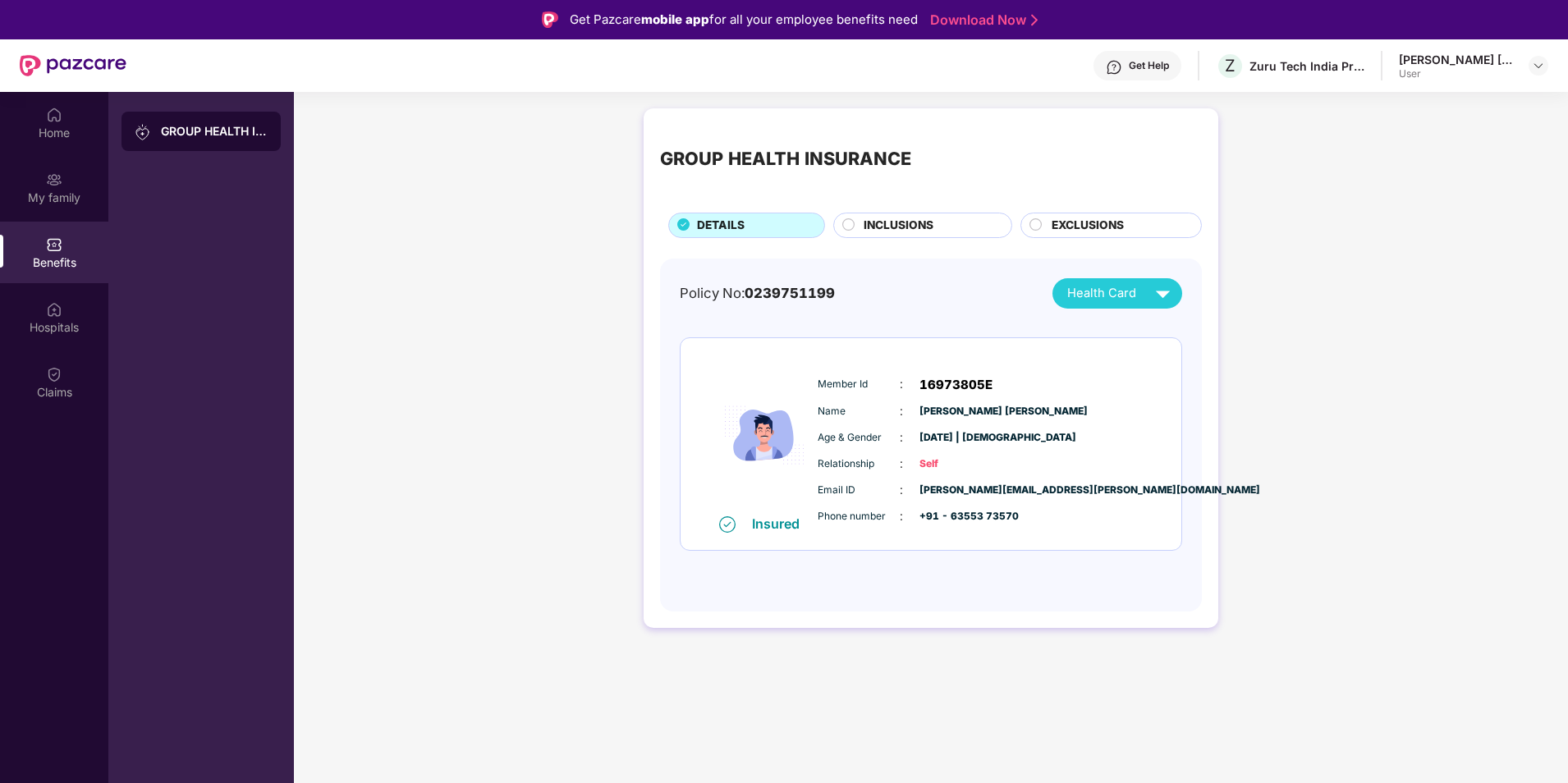
click at [874, 221] on span "INCLUSIONS" at bounding box center [898, 225] width 70 height 18
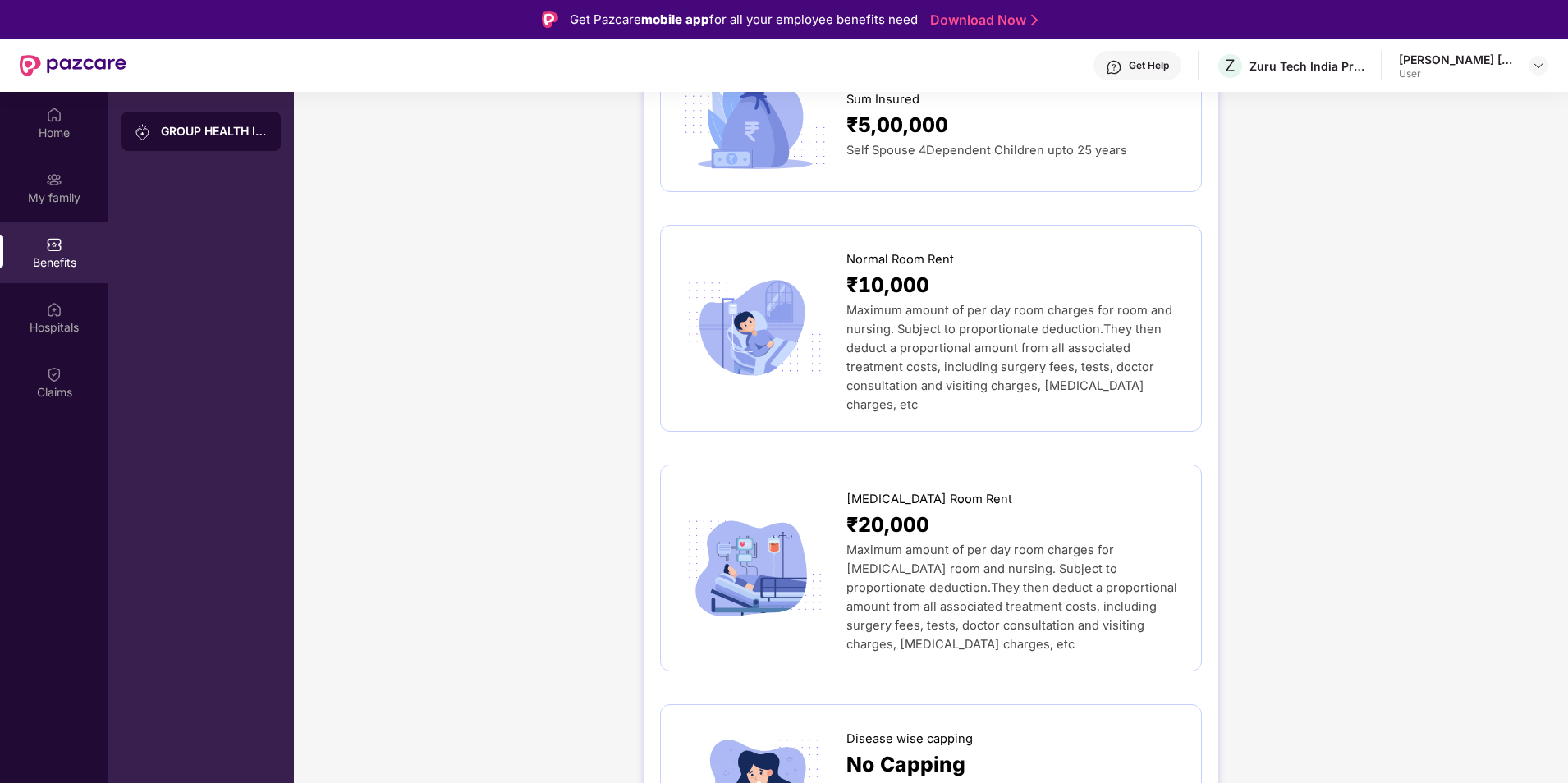
scroll to position [246, 0]
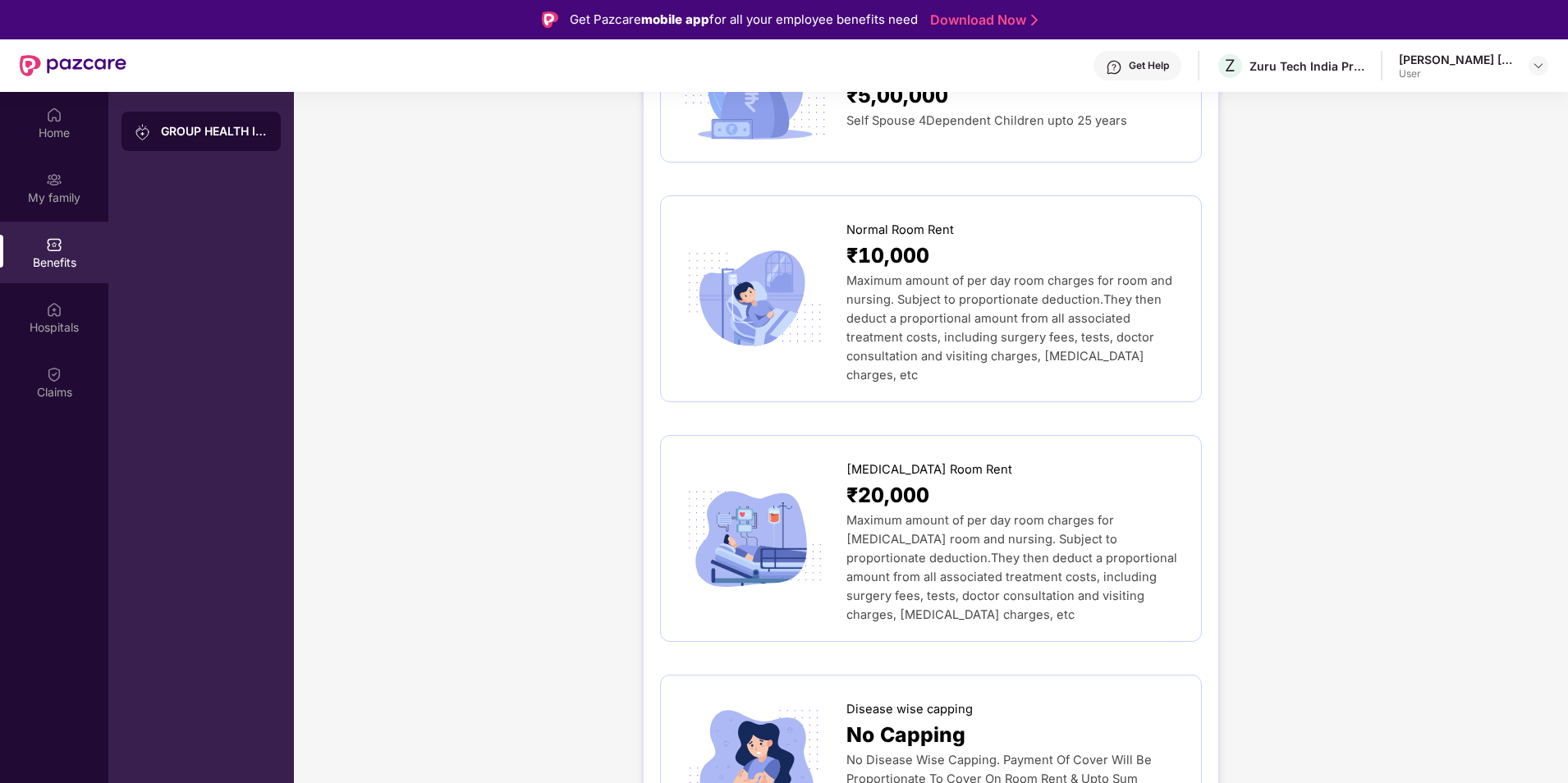
click at [1468, 71] on div "User" at bounding box center [1457, 73] width 115 height 13
click at [1248, 70] on div "Z Zuru Tech India Private Limited" at bounding box center [1290, 66] width 149 height 29
click at [1227, 67] on span "Z" at bounding box center [1230, 65] width 10 height 20
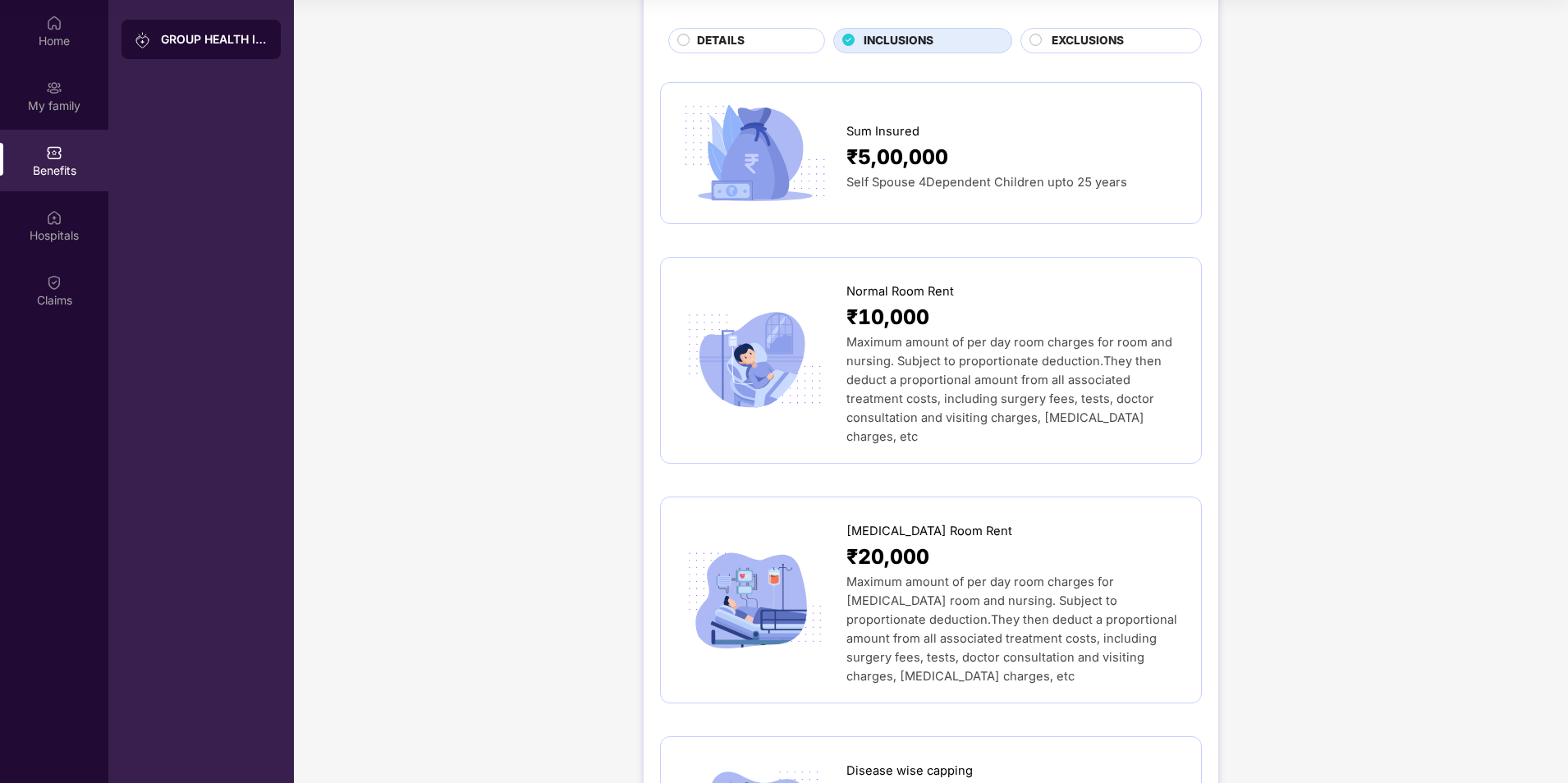
scroll to position [0, 0]
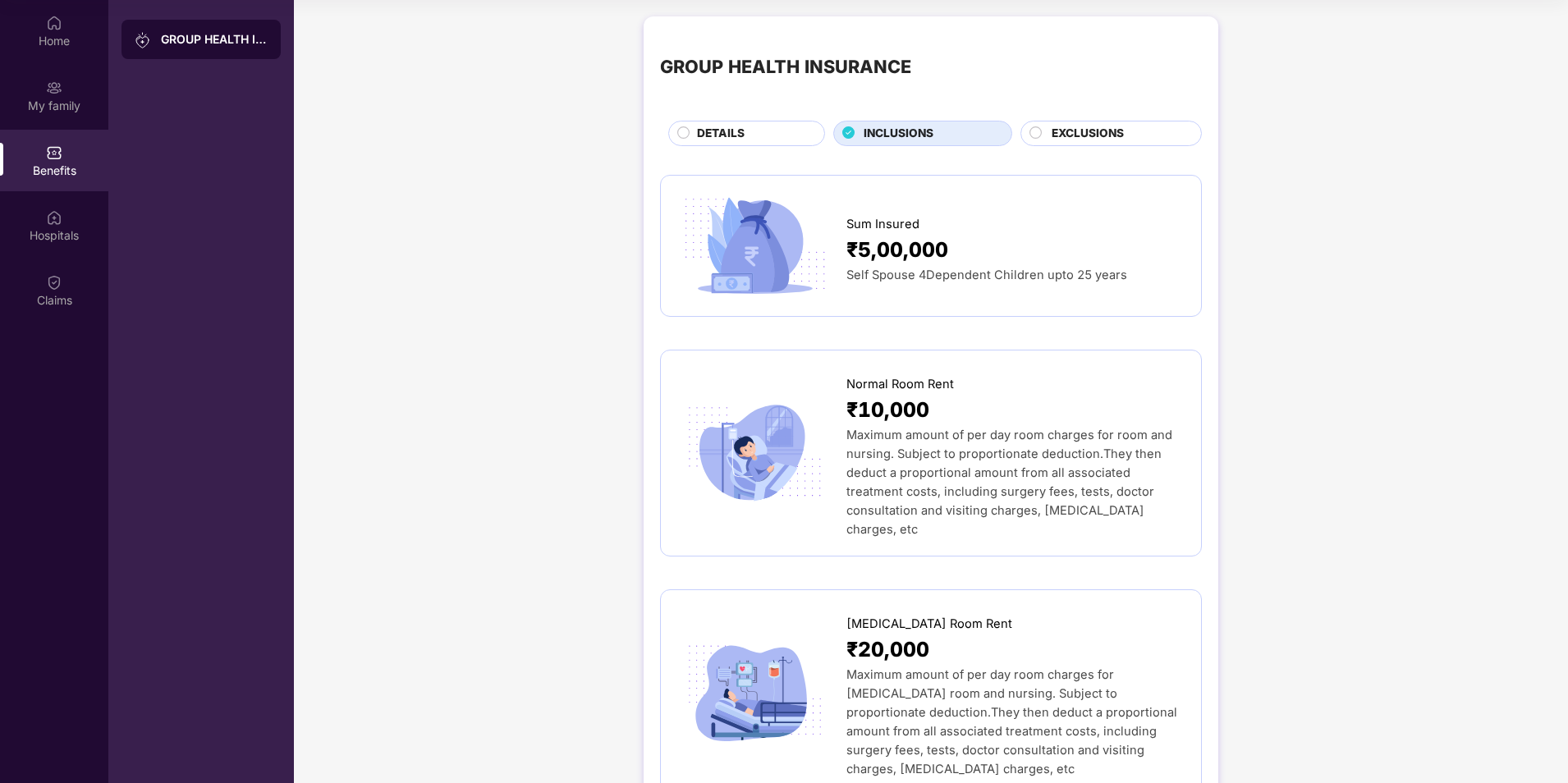
scroll to position [82, 0]
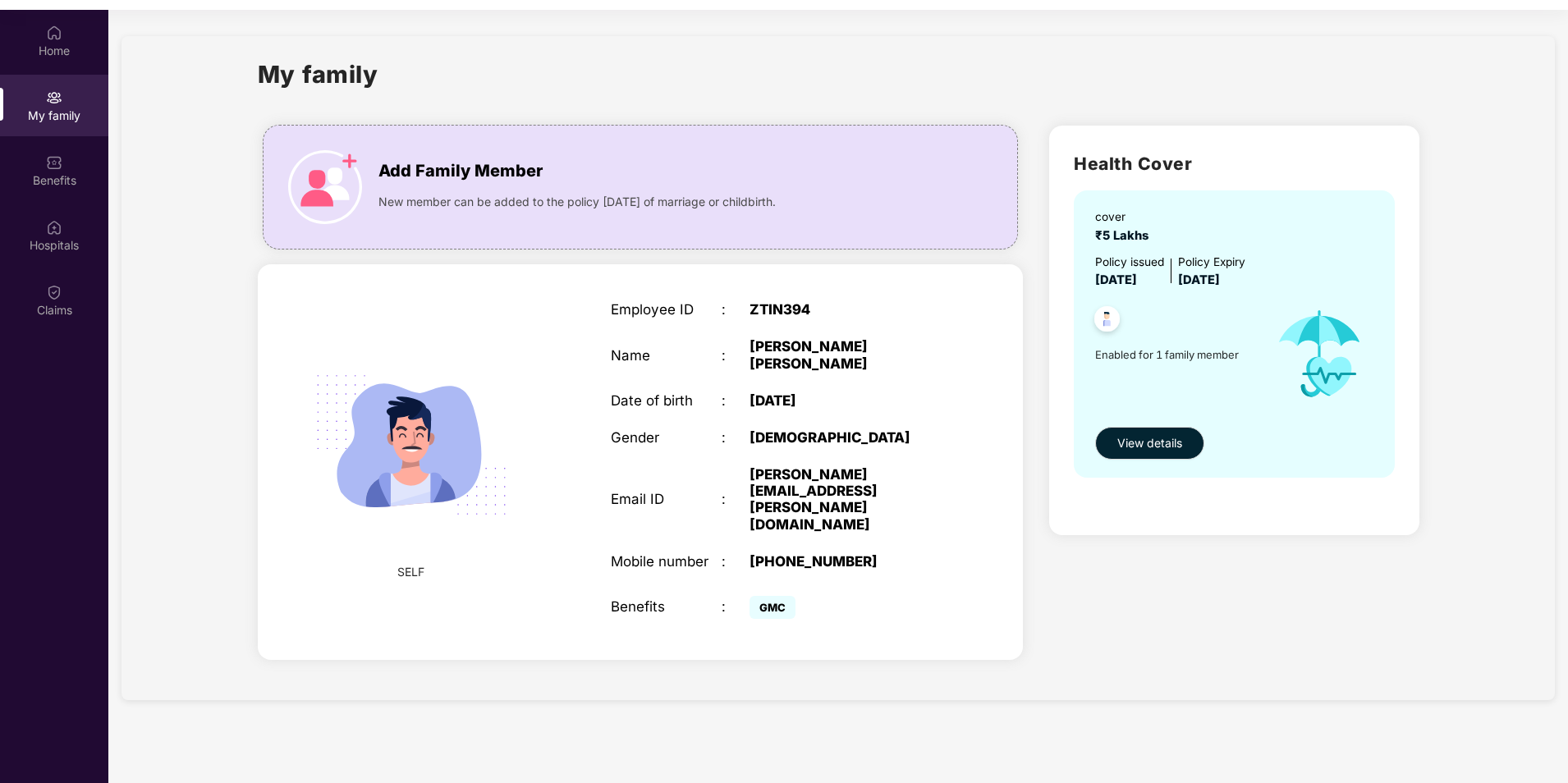
click at [1093, 324] on img at bounding box center [1106, 320] width 40 height 40
